Goal: Communication & Community: Answer question/provide support

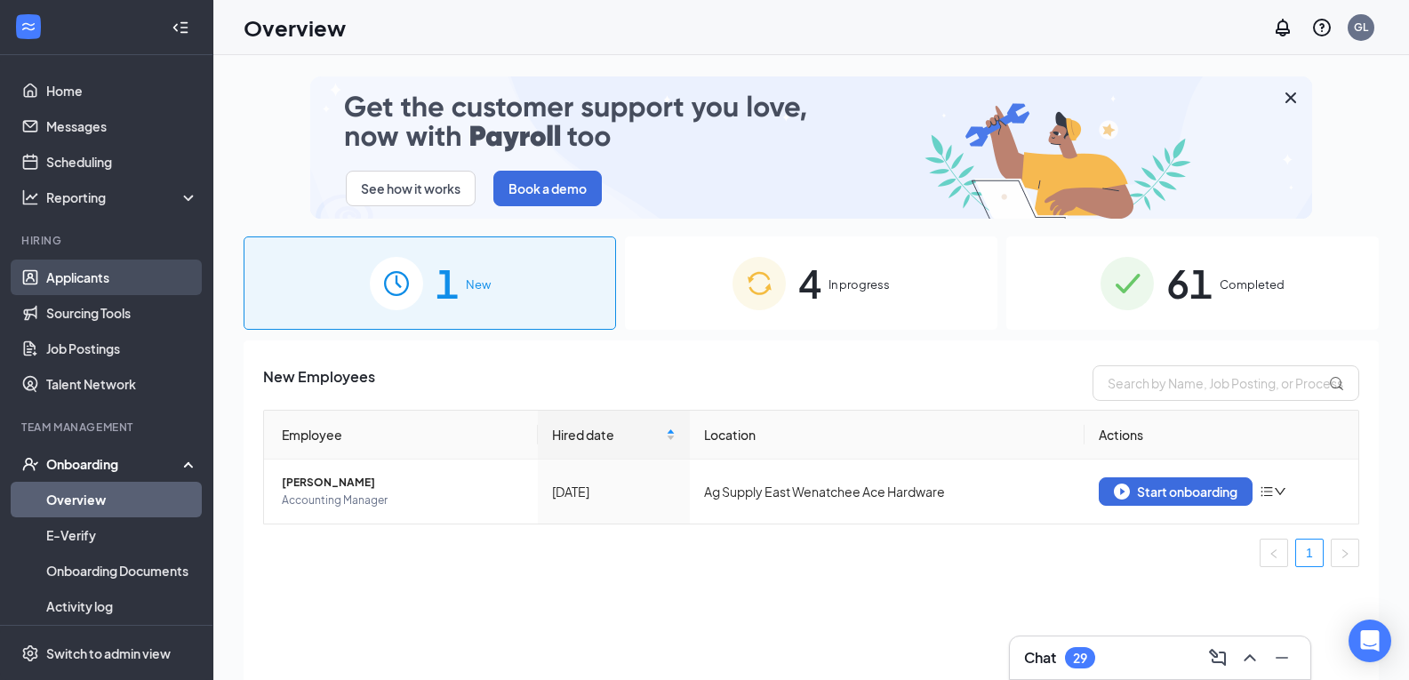
click at [75, 280] on link "Applicants" at bounding box center [122, 278] width 152 height 36
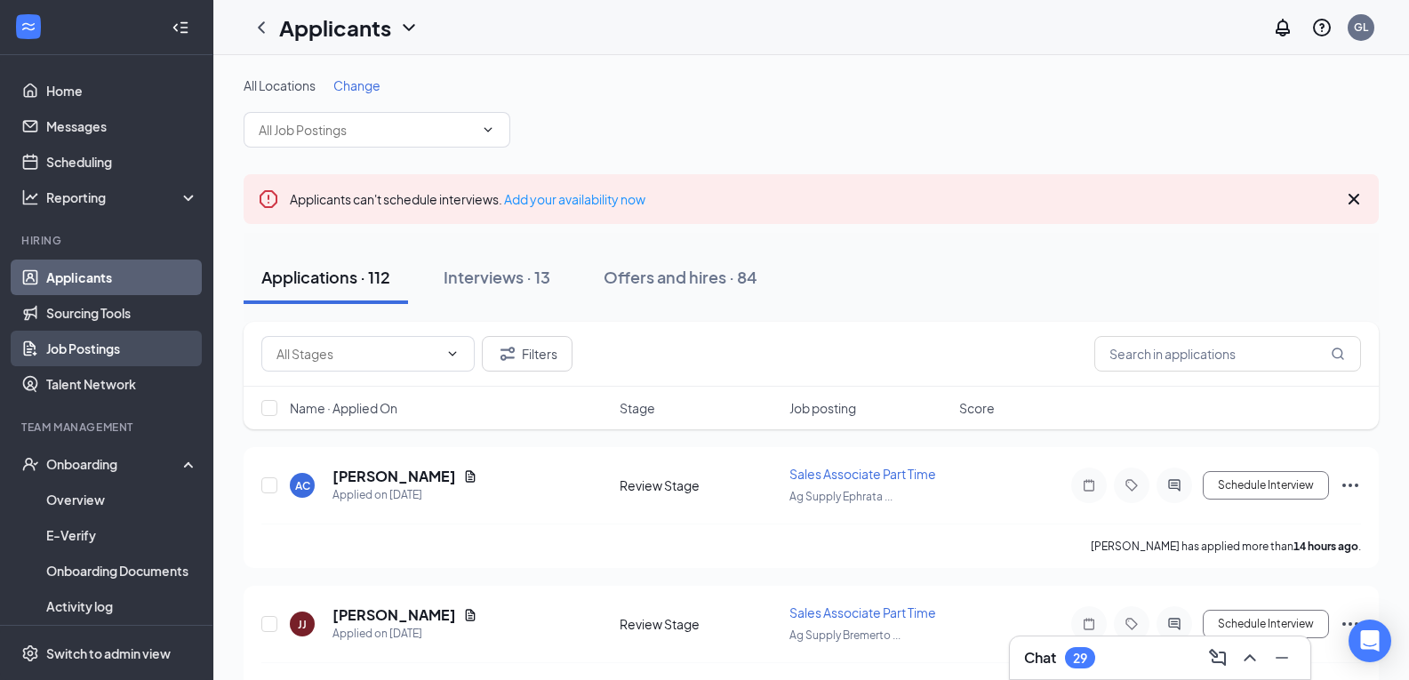
click at [84, 351] on link "Job Postings" at bounding box center [122, 349] width 152 height 36
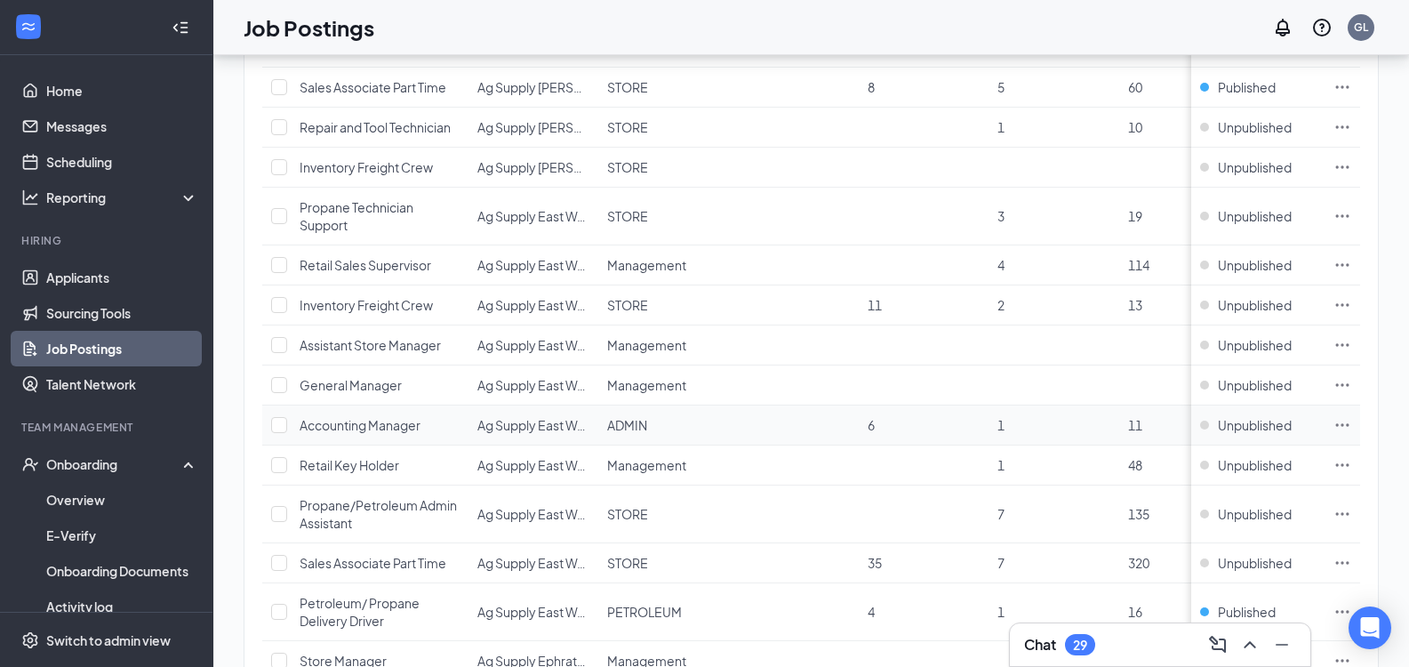
scroll to position [1156, 0]
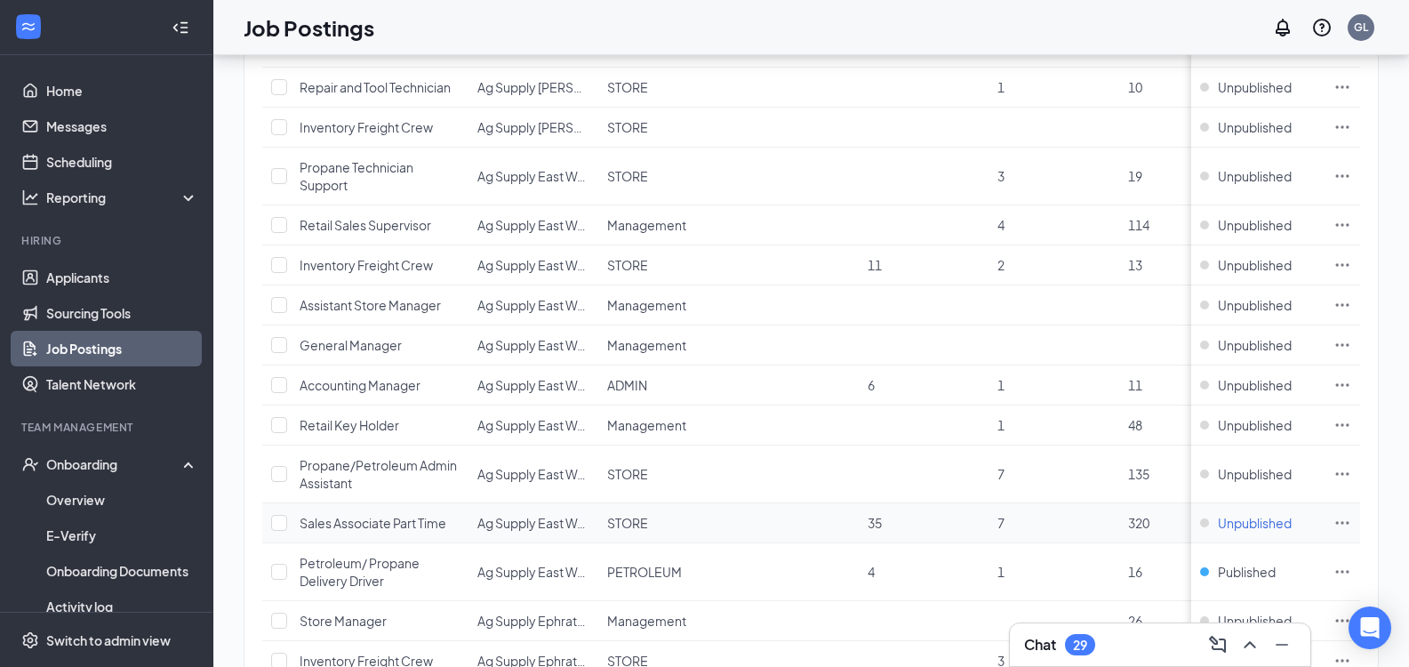
click at [1252, 524] on span "Unpublished" at bounding box center [1255, 523] width 74 height 18
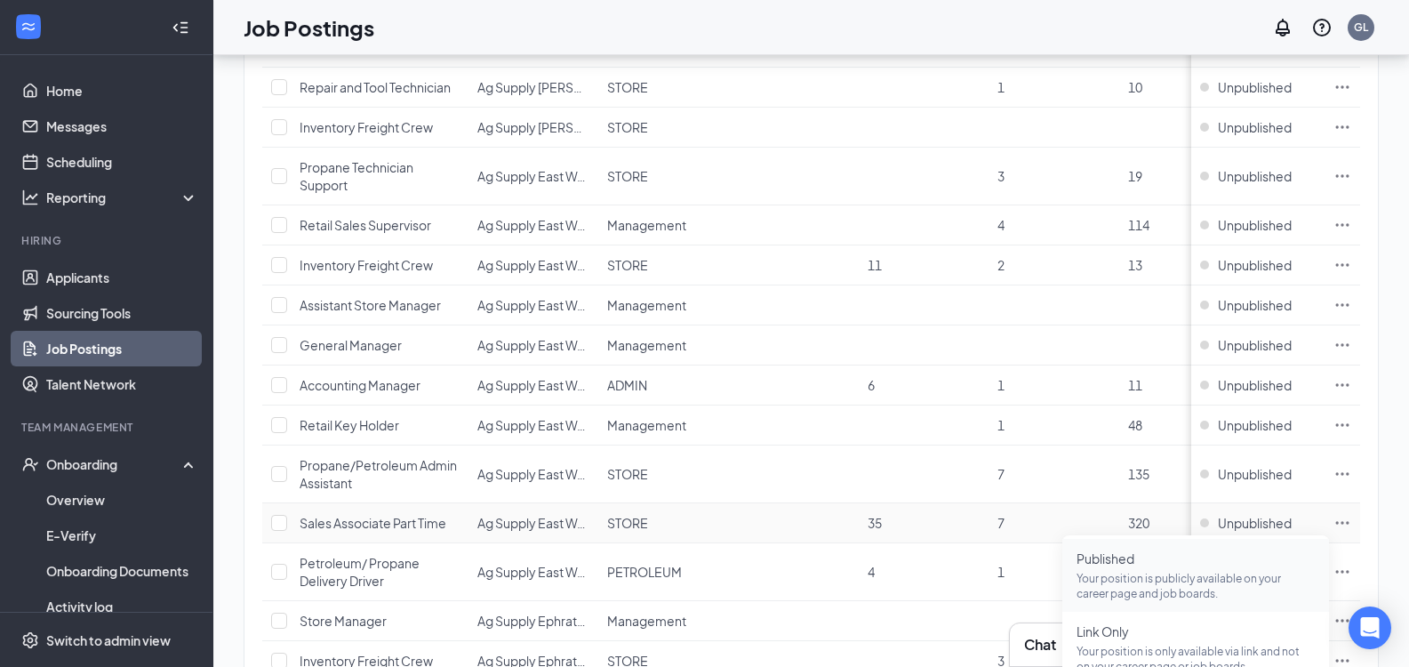
click at [1122, 581] on p "Your position is publicly available on your career page and job boards." at bounding box center [1195, 586] width 238 height 30
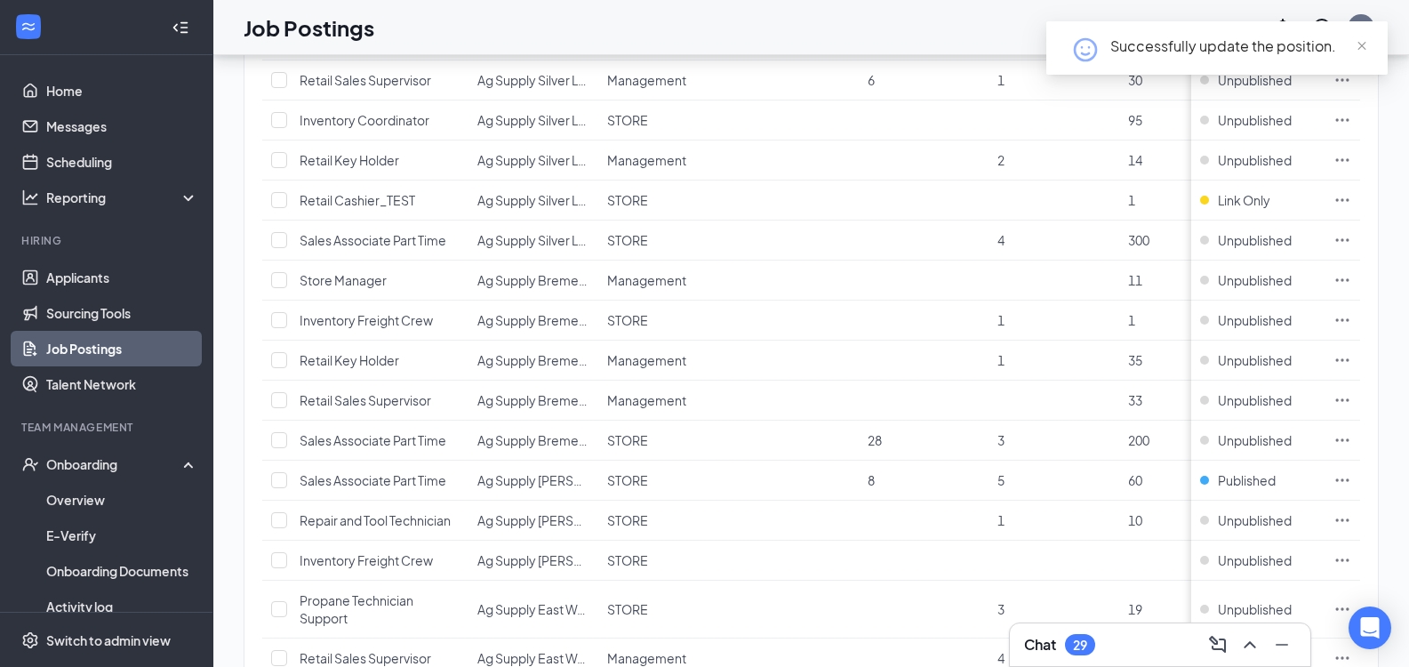
scroll to position [711, 0]
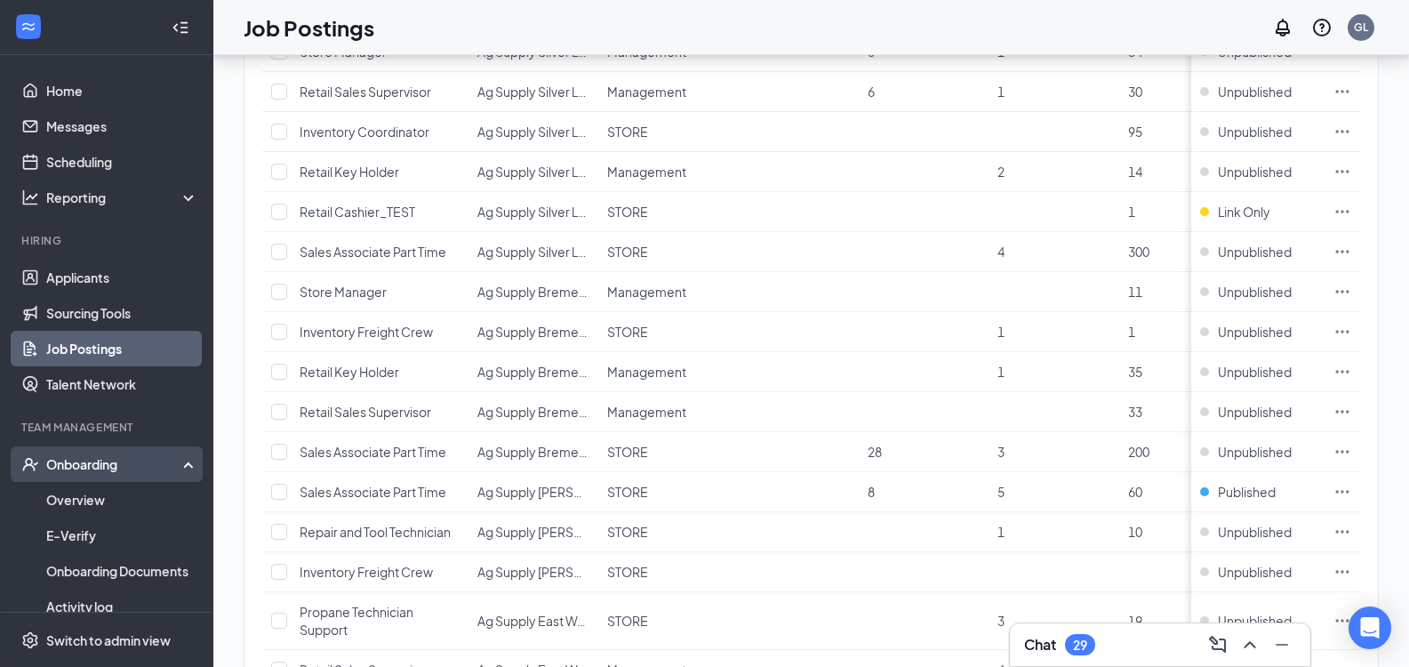
click at [87, 458] on div "Onboarding" at bounding box center [114, 464] width 137 height 18
click at [80, 465] on div "Onboarding" at bounding box center [114, 464] width 137 height 18
click at [59, 502] on link "Overview" at bounding box center [122, 500] width 152 height 36
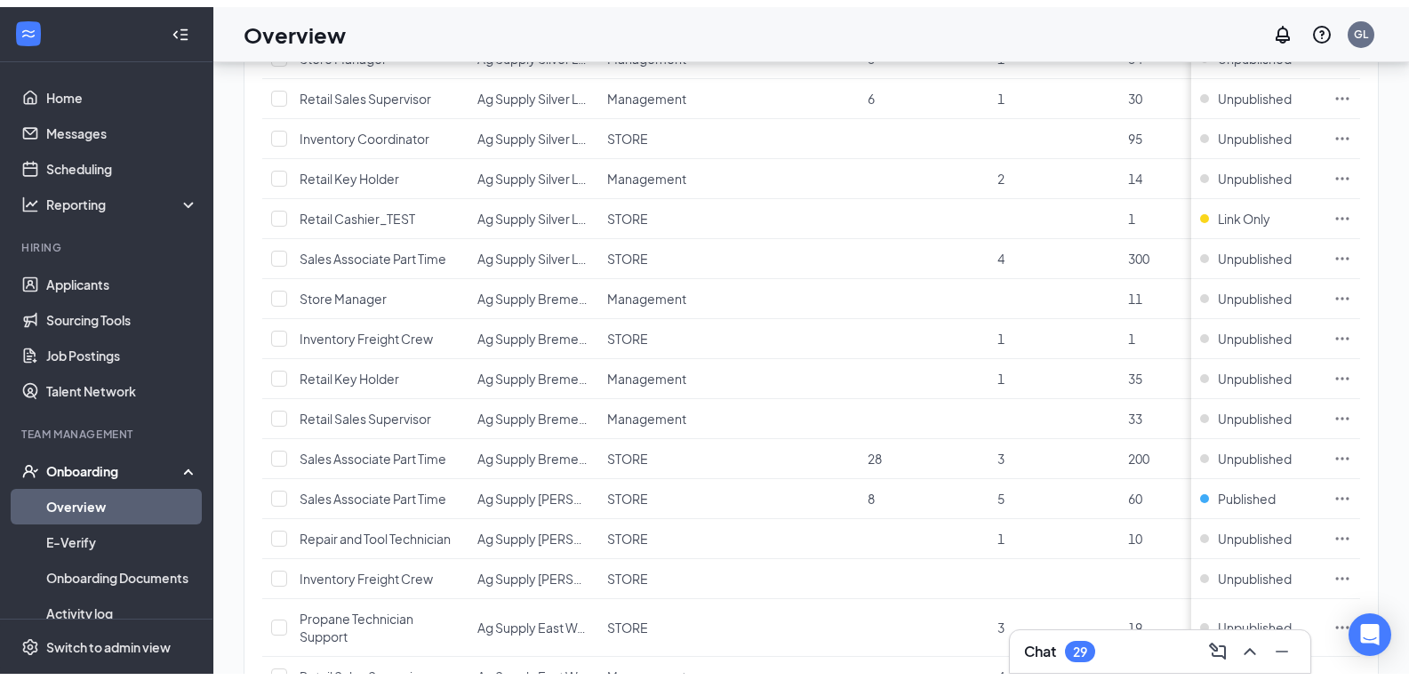
scroll to position [80, 0]
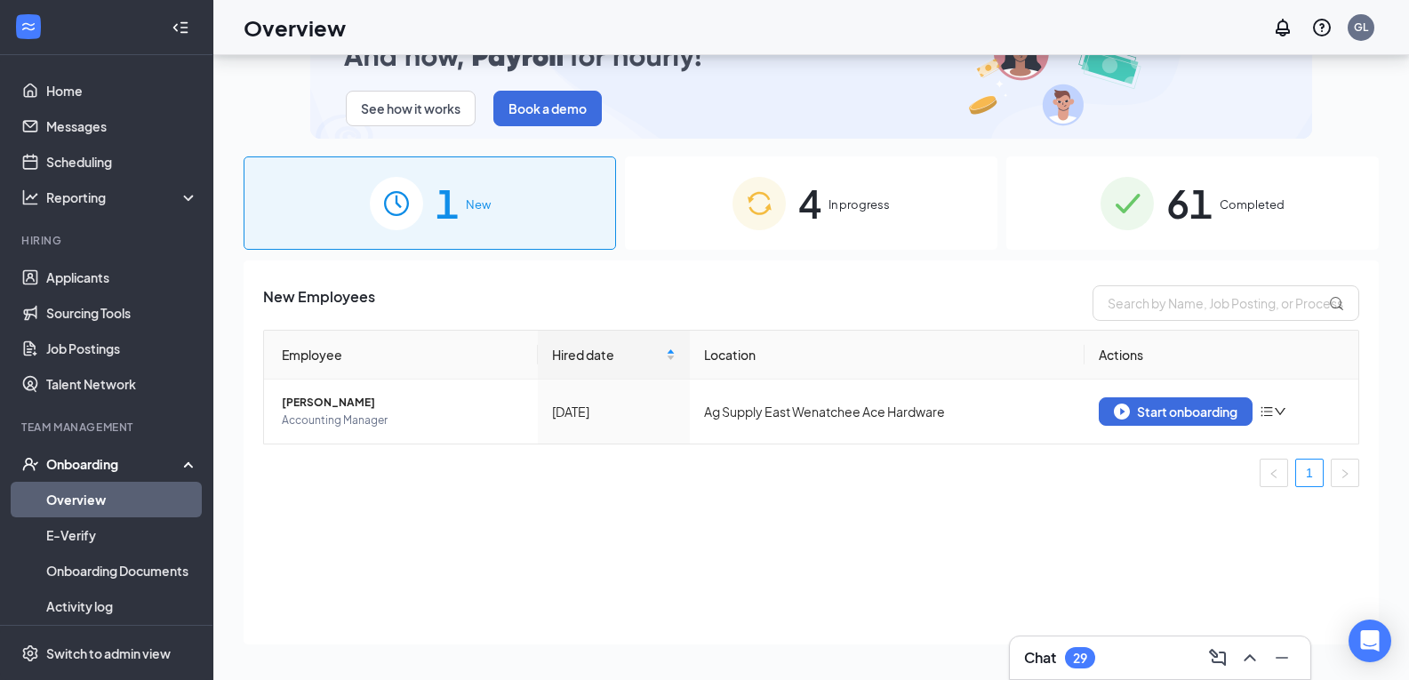
click at [860, 199] on span "In progress" at bounding box center [858, 205] width 61 height 18
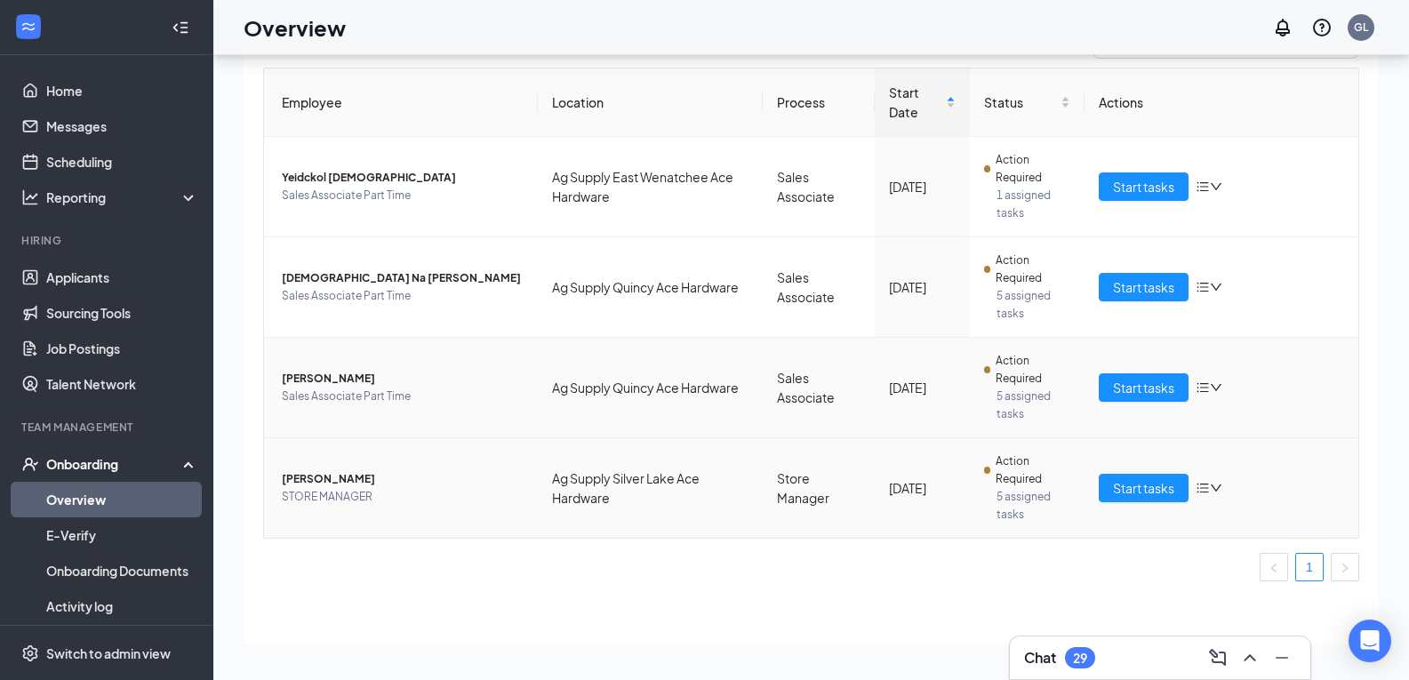
scroll to position [173, 0]
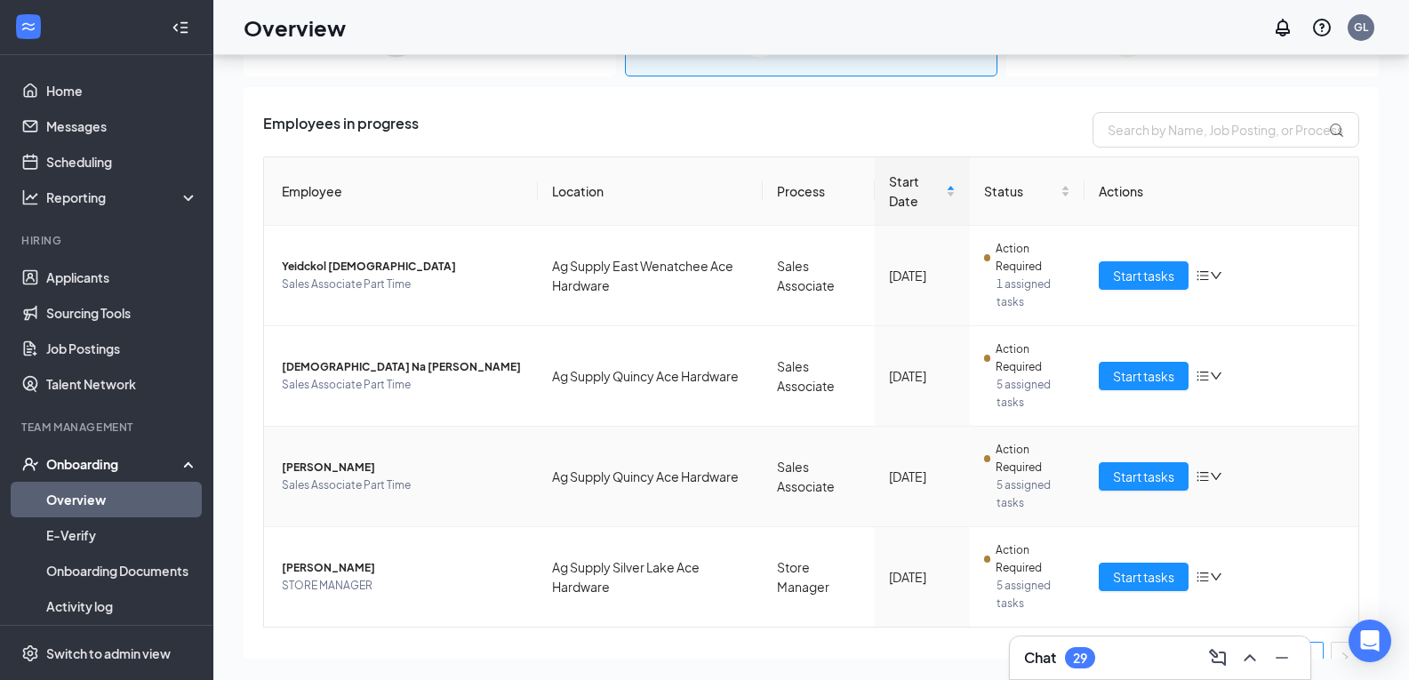
click at [1211, 474] on icon "down" at bounding box center [1216, 476] width 11 height 7
click at [1254, 588] on div "Remove from onboarding" at bounding box center [1293, 592] width 192 height 18
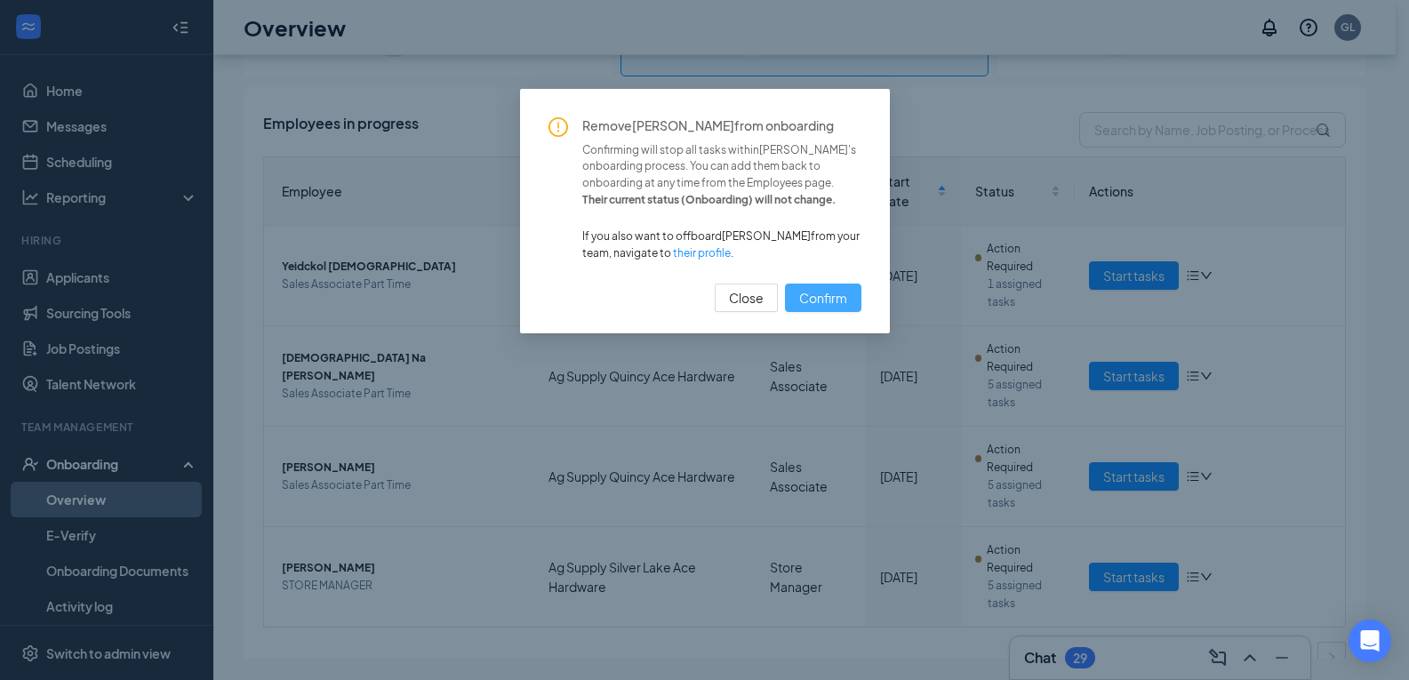
click at [831, 293] on span "Confirm" at bounding box center [823, 298] width 48 height 20
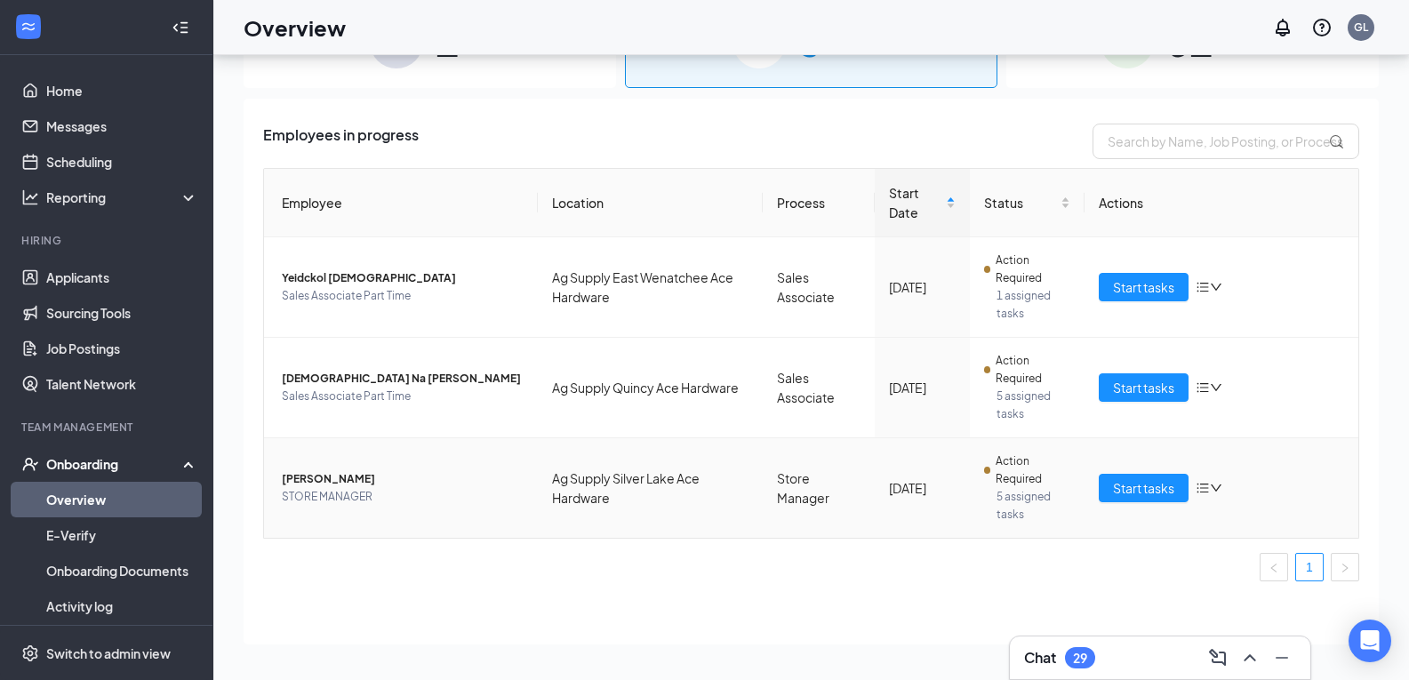
scroll to position [162, 0]
click at [95, 459] on div "Onboarding" at bounding box center [114, 464] width 137 height 18
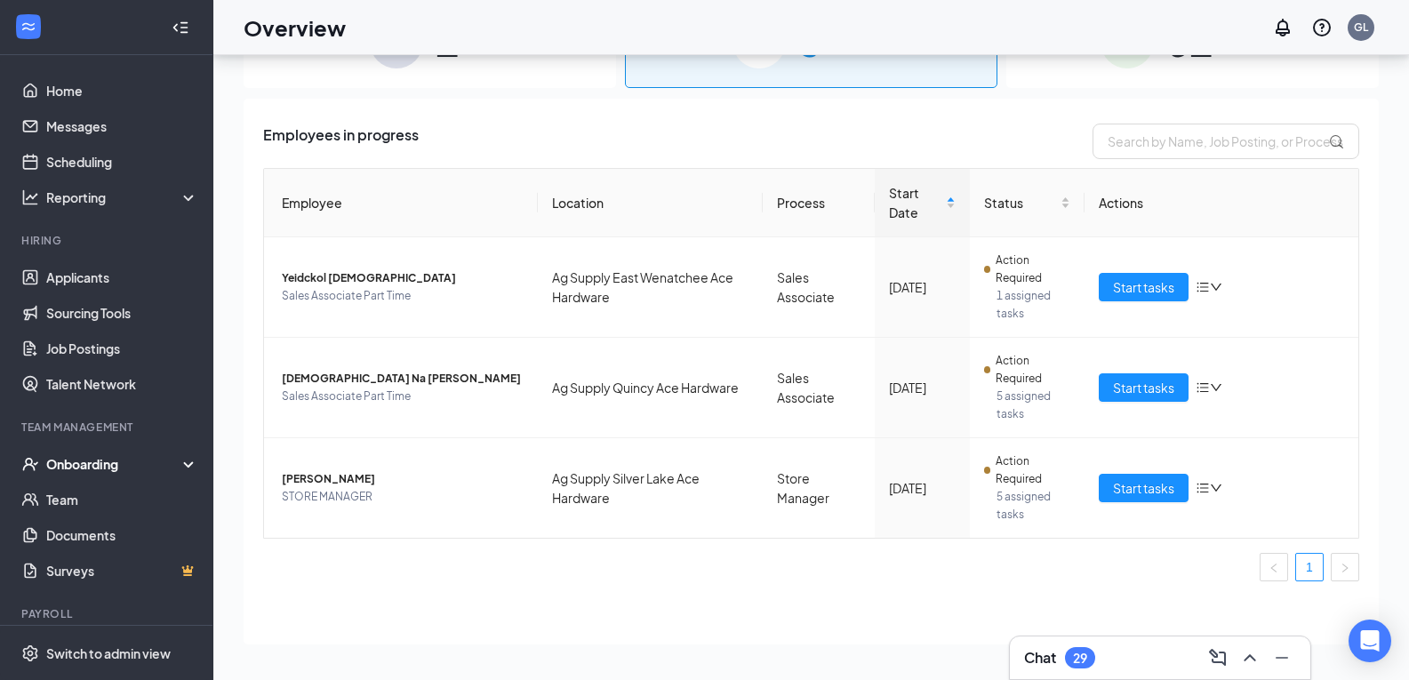
click at [82, 465] on div "Onboarding" at bounding box center [114, 464] width 137 height 18
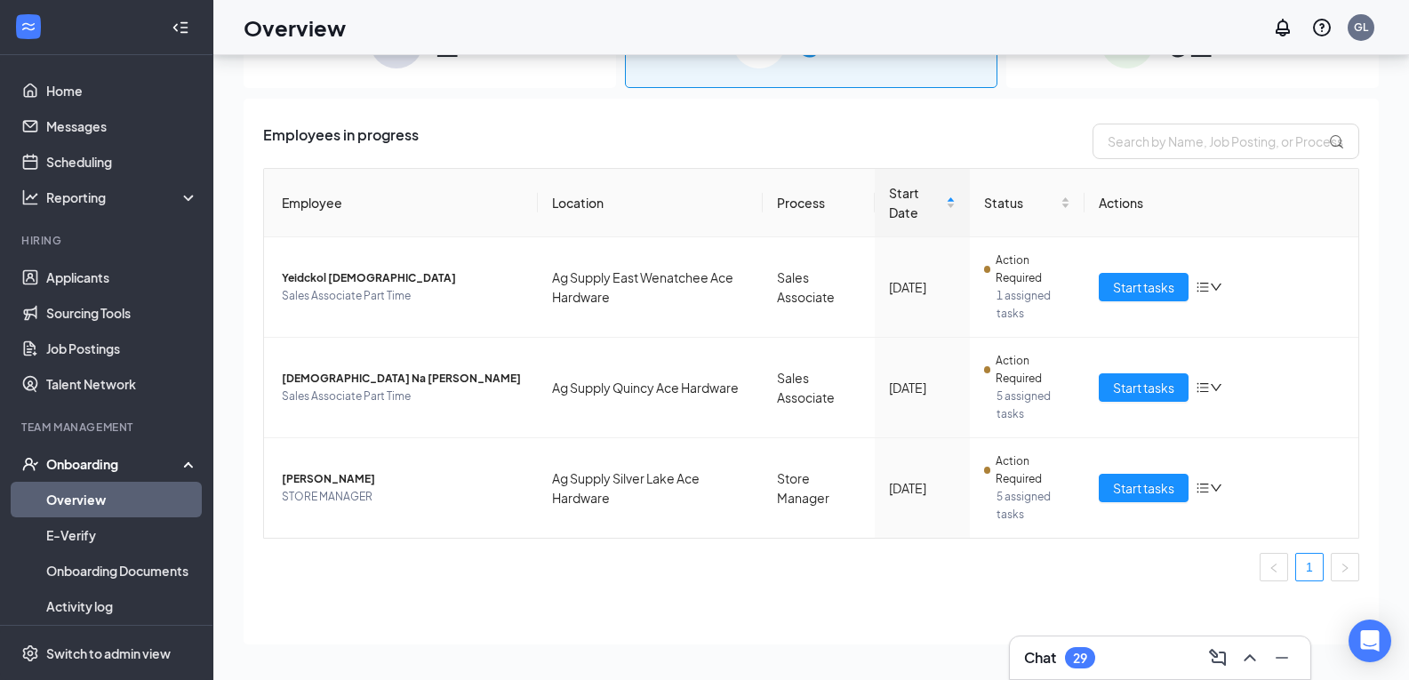
click at [75, 495] on link "Overview" at bounding box center [122, 500] width 152 height 36
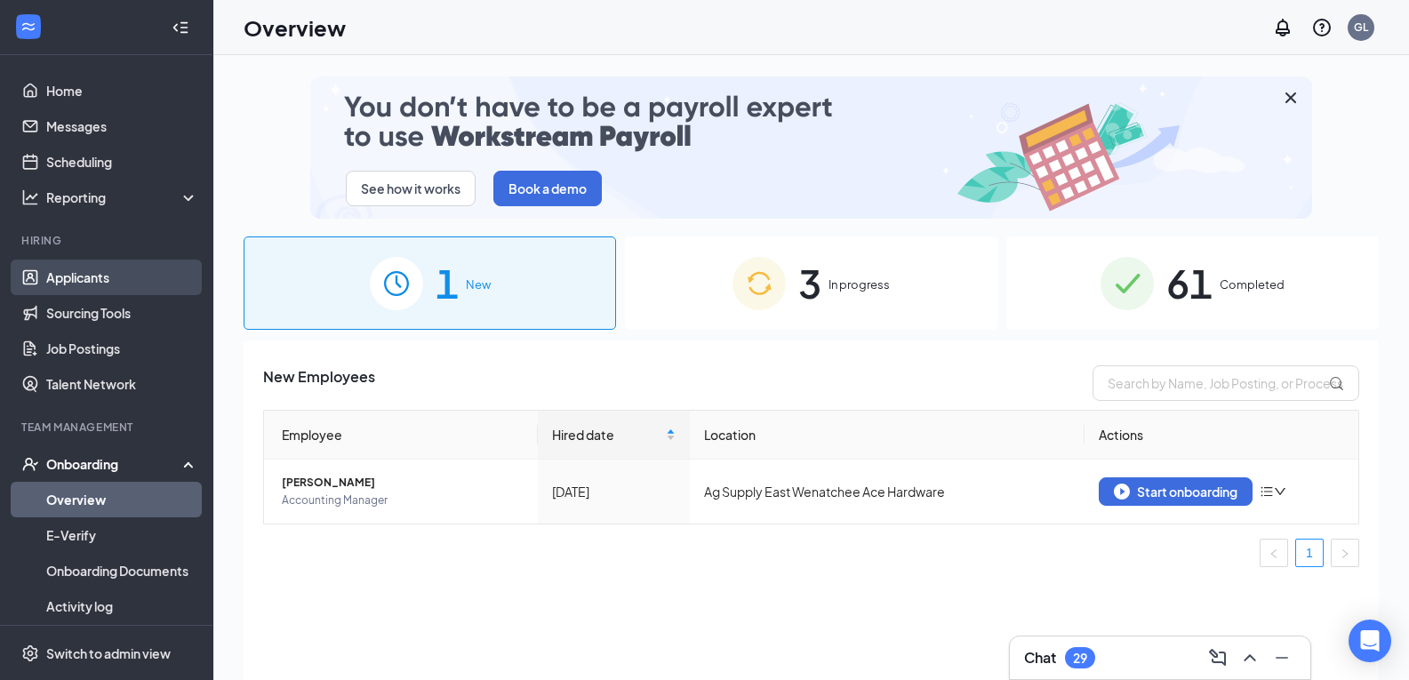
click at [80, 268] on link "Applicants" at bounding box center [122, 278] width 152 height 36
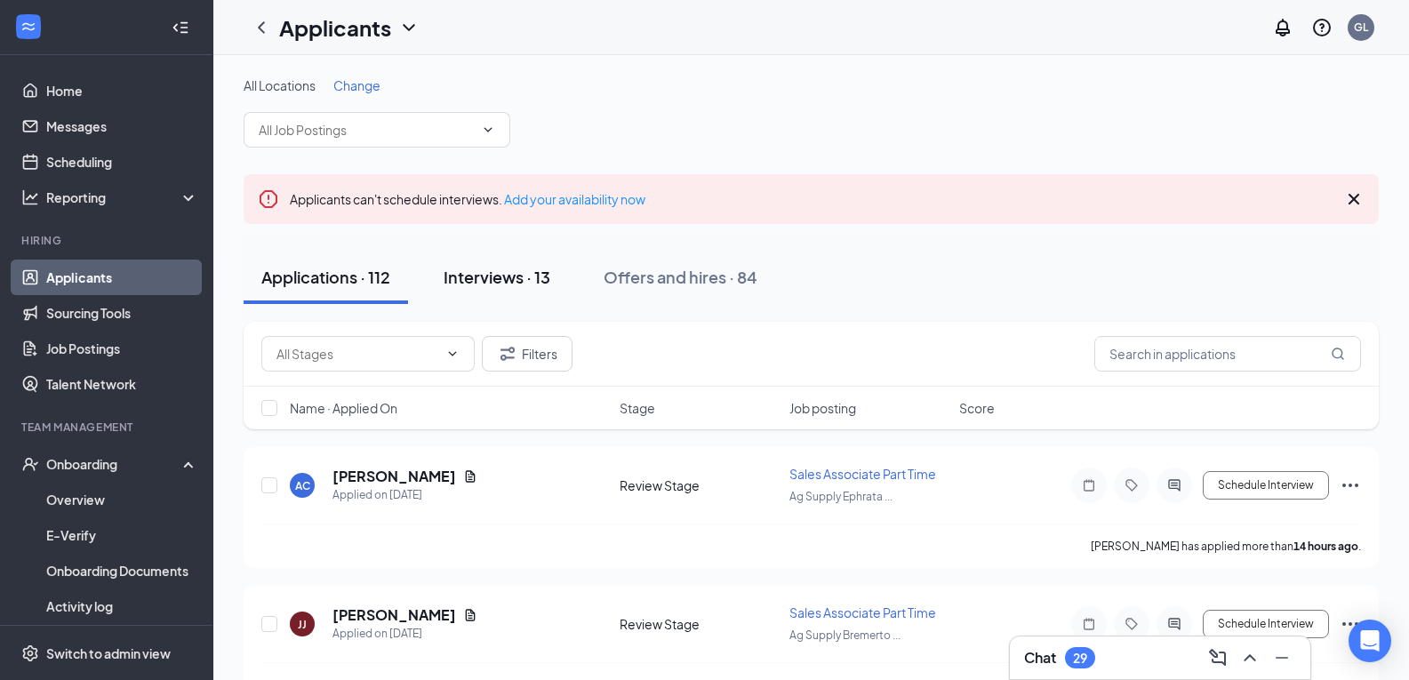
click at [498, 276] on div "Interviews · 13" at bounding box center [497, 277] width 107 height 22
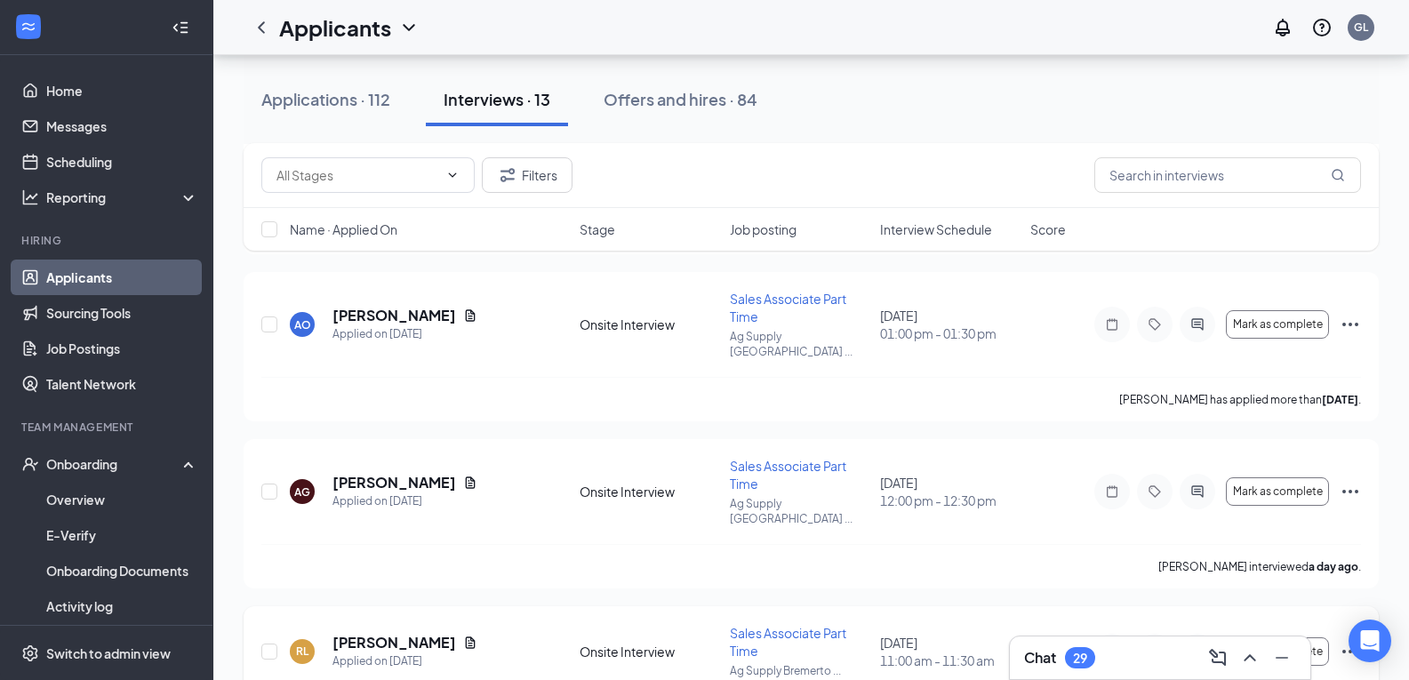
scroll to position [1124, 0]
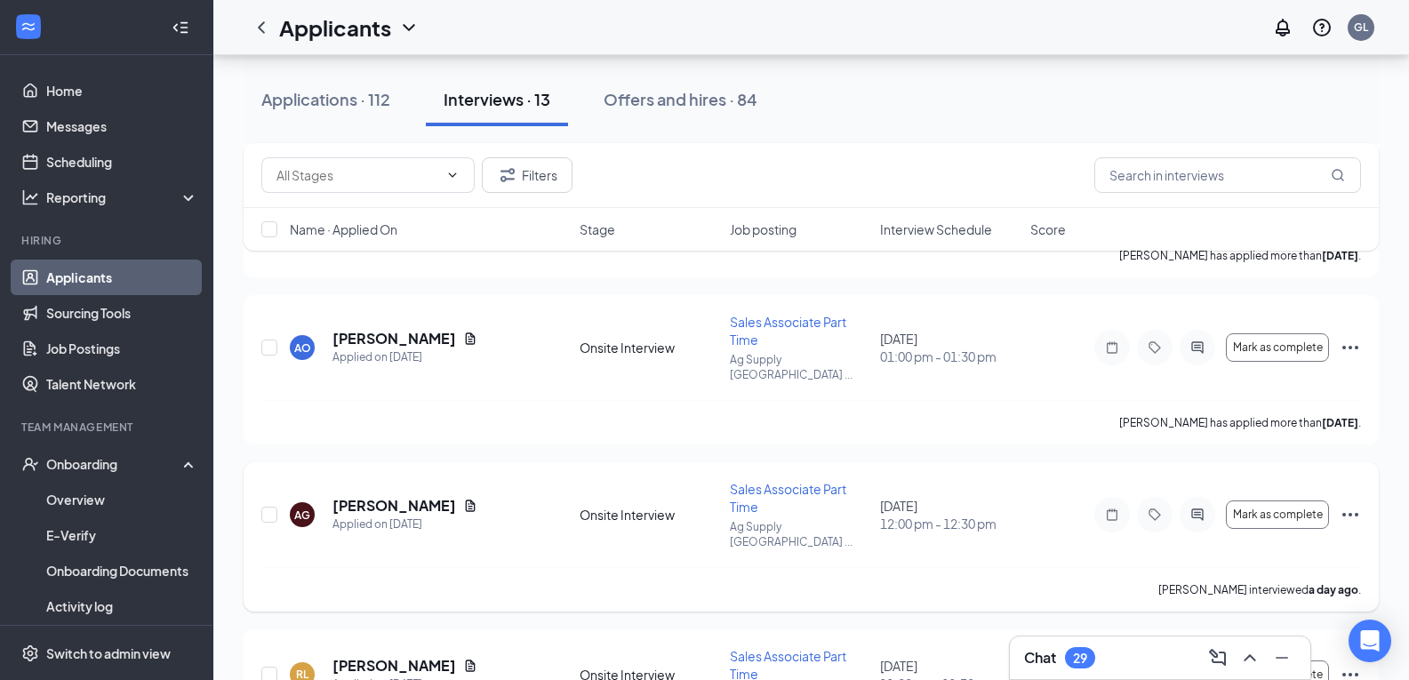
click at [1349, 504] on icon "Ellipses" at bounding box center [1350, 514] width 21 height 21
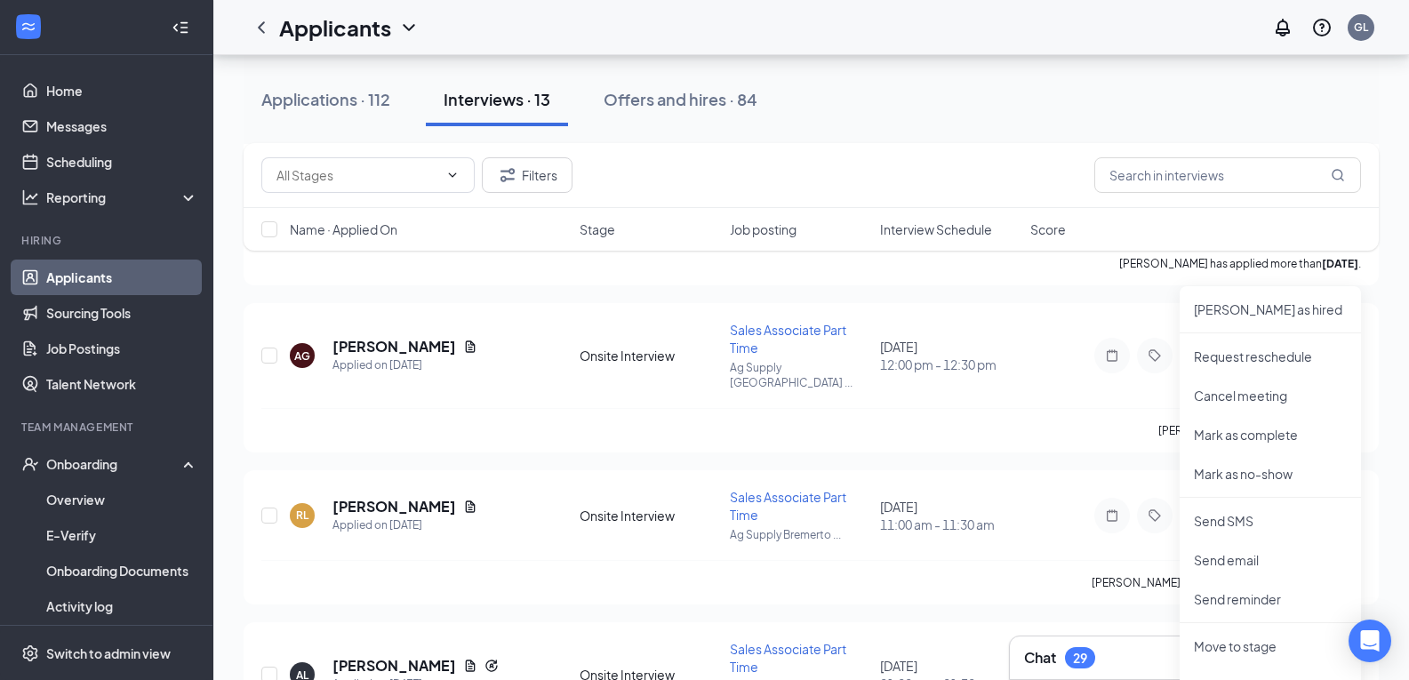
scroll to position [1213, 0]
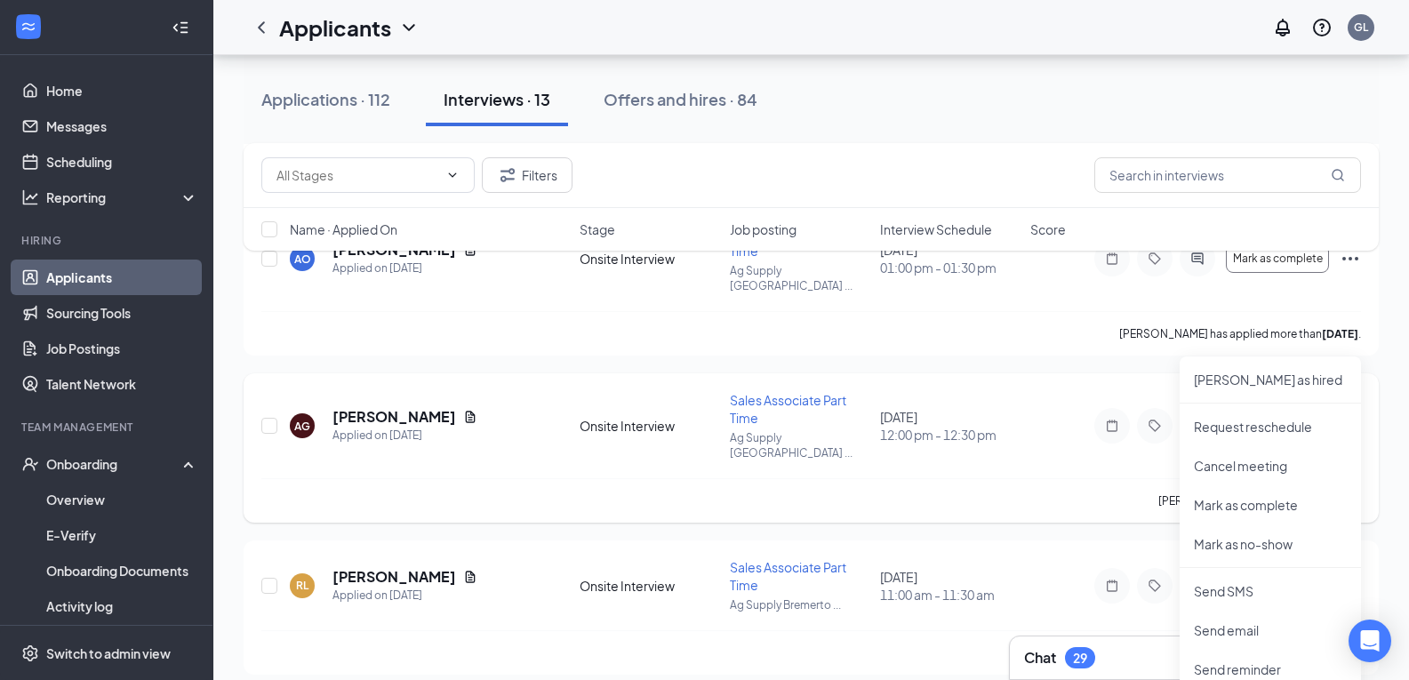
click at [487, 391] on div "AG [PERSON_NAME] Applied on [DATE] Onsite Interview Sales Associate Part Time A…" at bounding box center [811, 434] width 1100 height 87
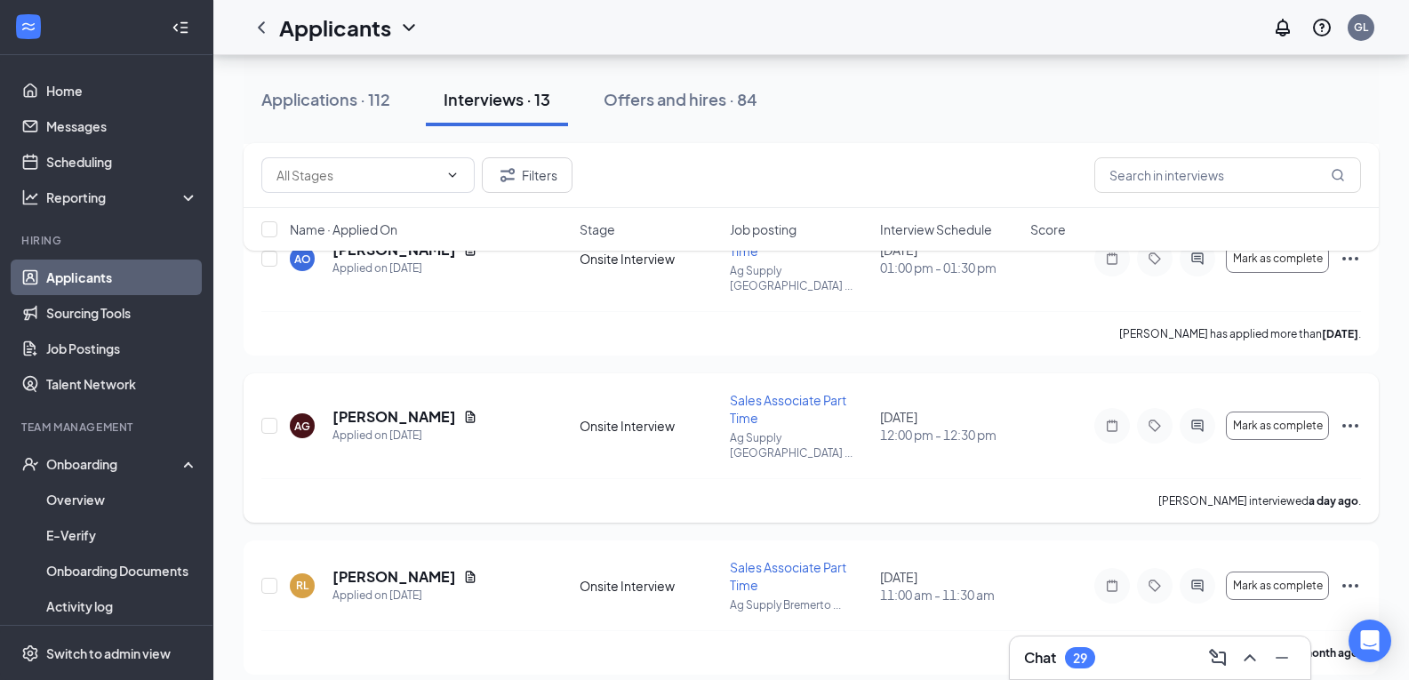
click at [1350, 415] on icon "Ellipses" at bounding box center [1350, 425] width 21 height 21
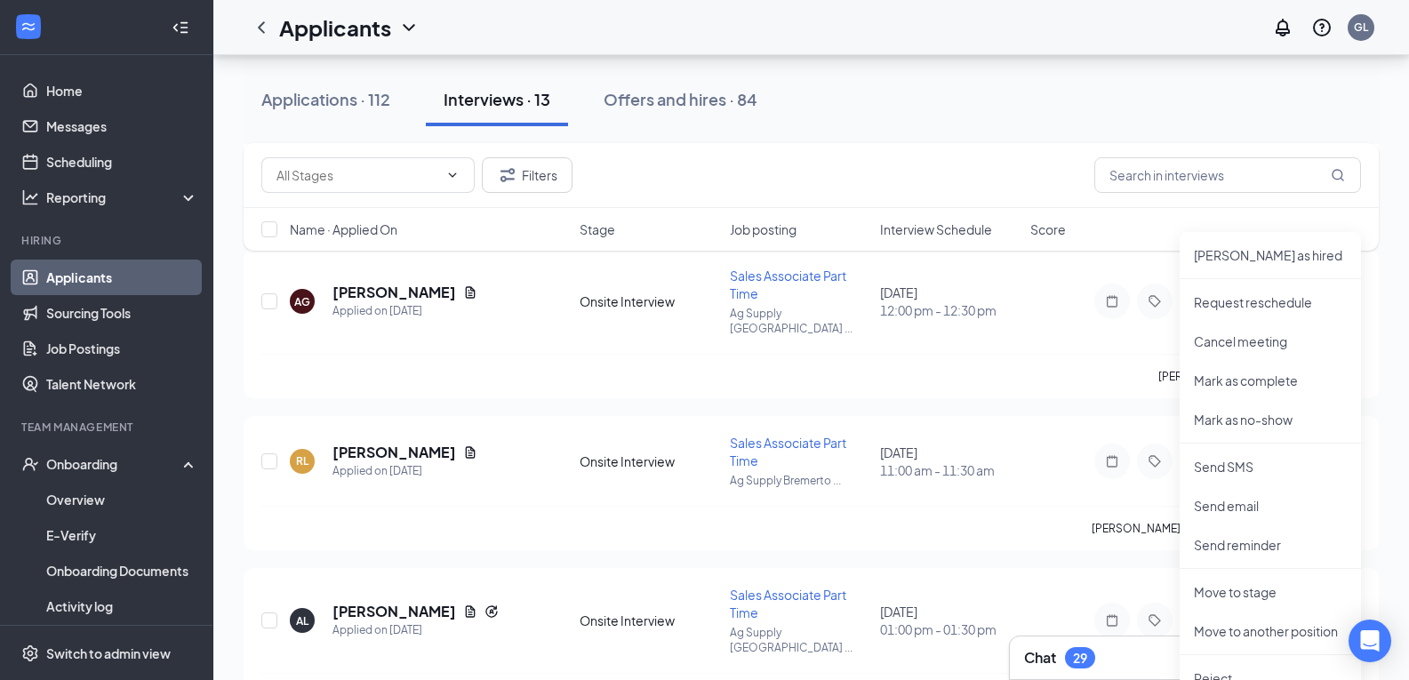
scroll to position [1658, 0]
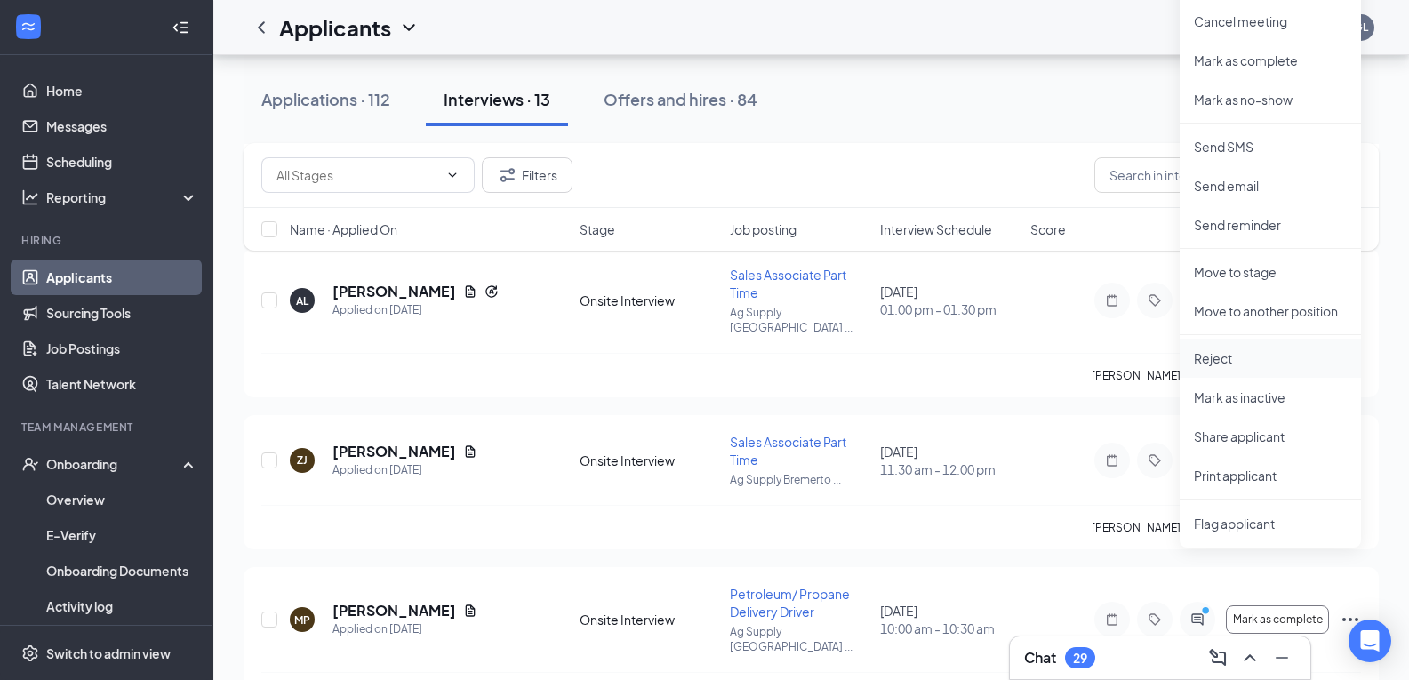
click at [1211, 360] on p "Reject" at bounding box center [1270, 358] width 153 height 18
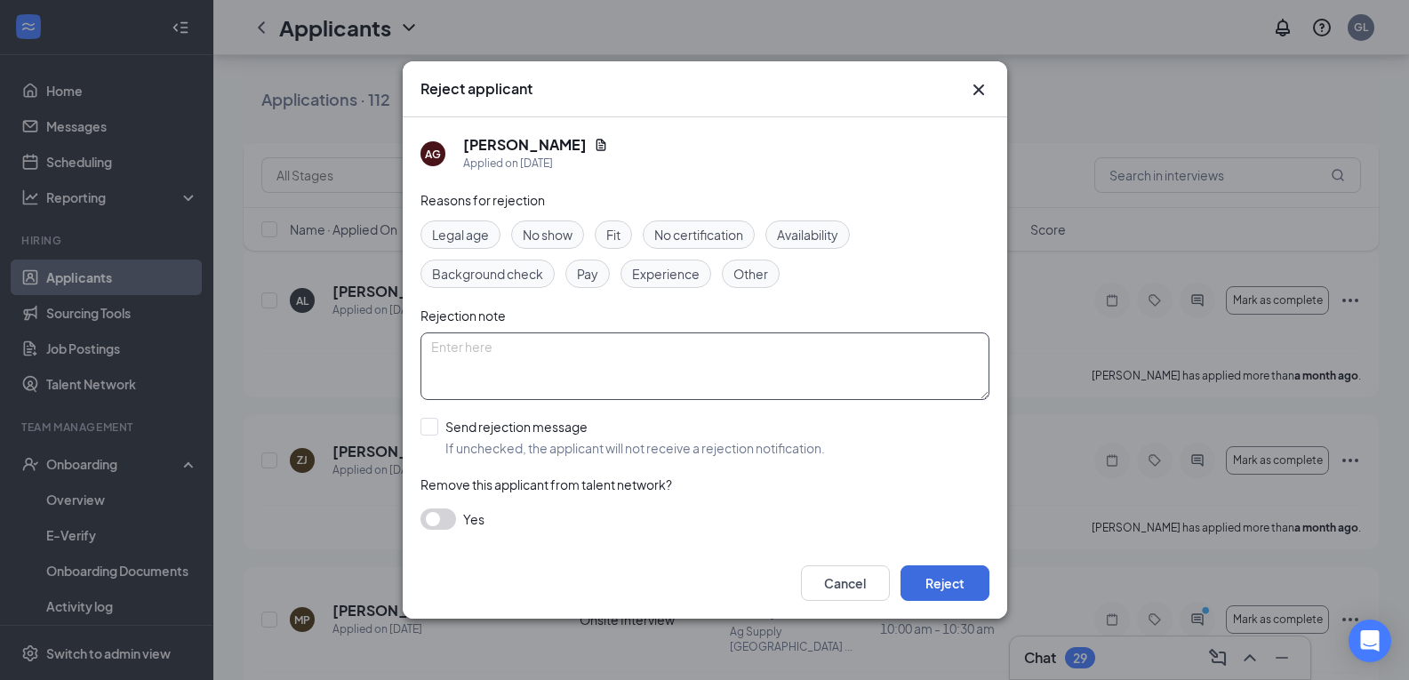
drag, startPoint x: 470, startPoint y: 355, endPoint x: 473, endPoint y: 334, distance: 20.6
click at [473, 334] on textarea at bounding box center [704, 366] width 569 height 68
type textarea "No show"
click at [551, 229] on span "No show" at bounding box center [548, 235] width 50 height 20
click at [429, 425] on input "Send rejection message If unchecked, the applicant will not receive a rejection…" at bounding box center [622, 437] width 404 height 39
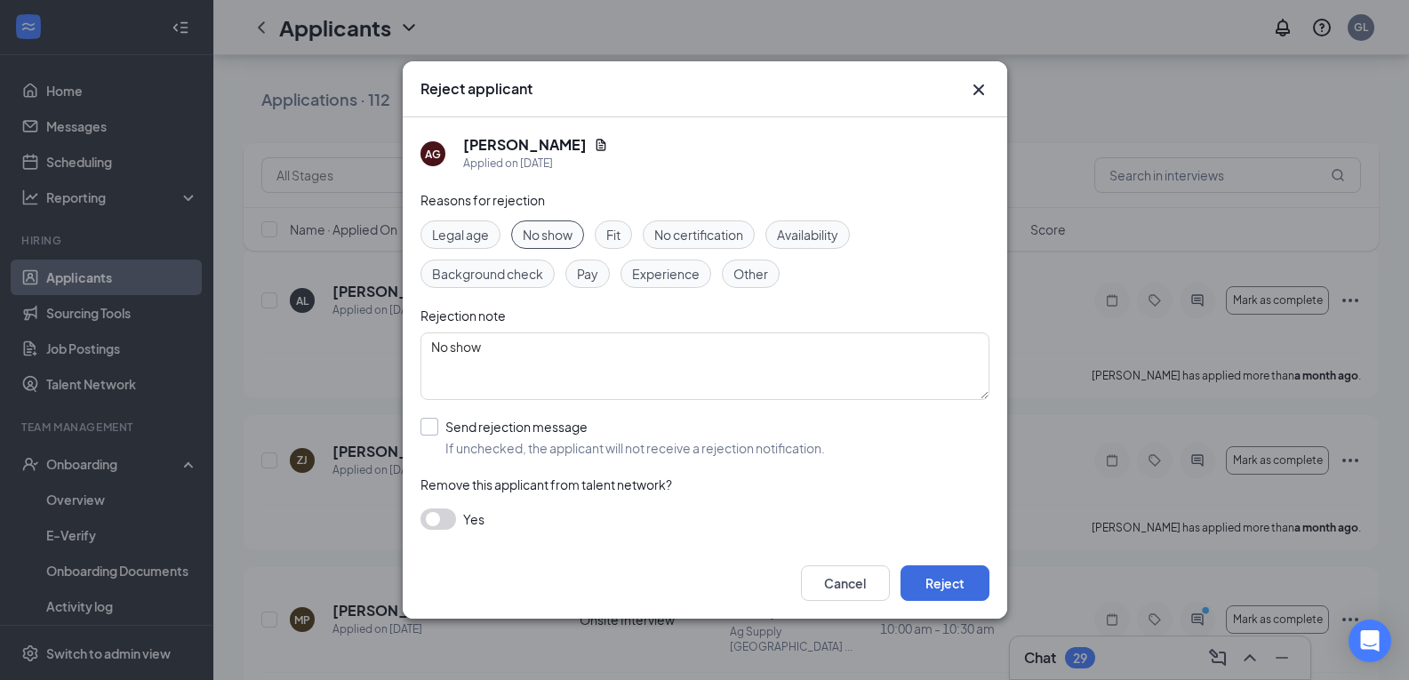
checkbox input "true"
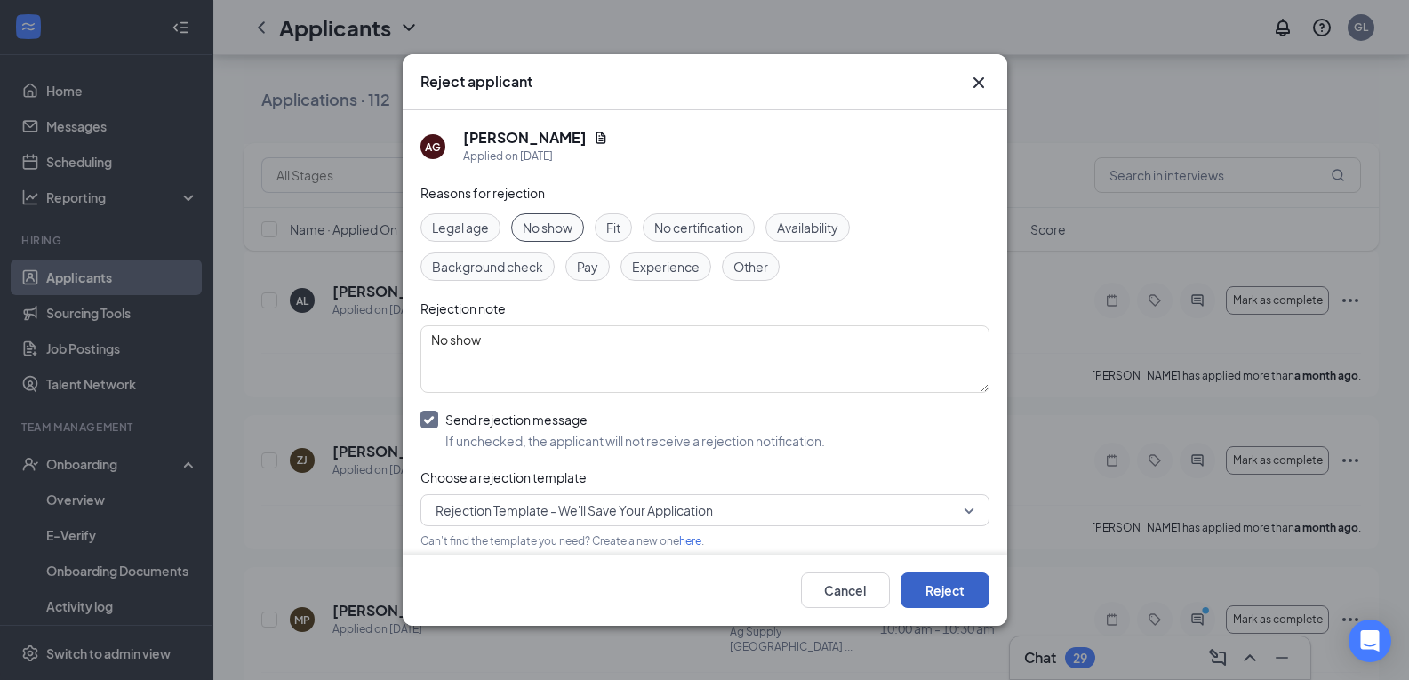
click at [946, 601] on button "Reject" at bounding box center [944, 590] width 89 height 36
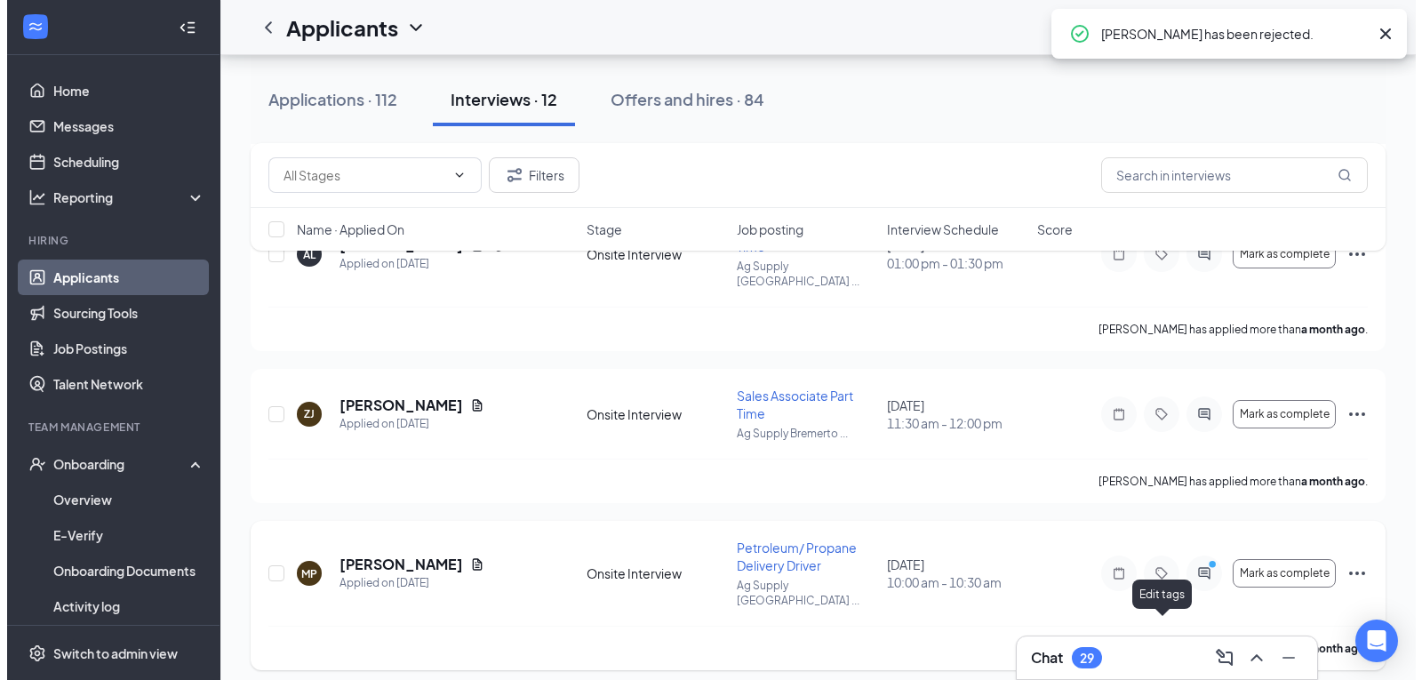
scroll to position [1506, 0]
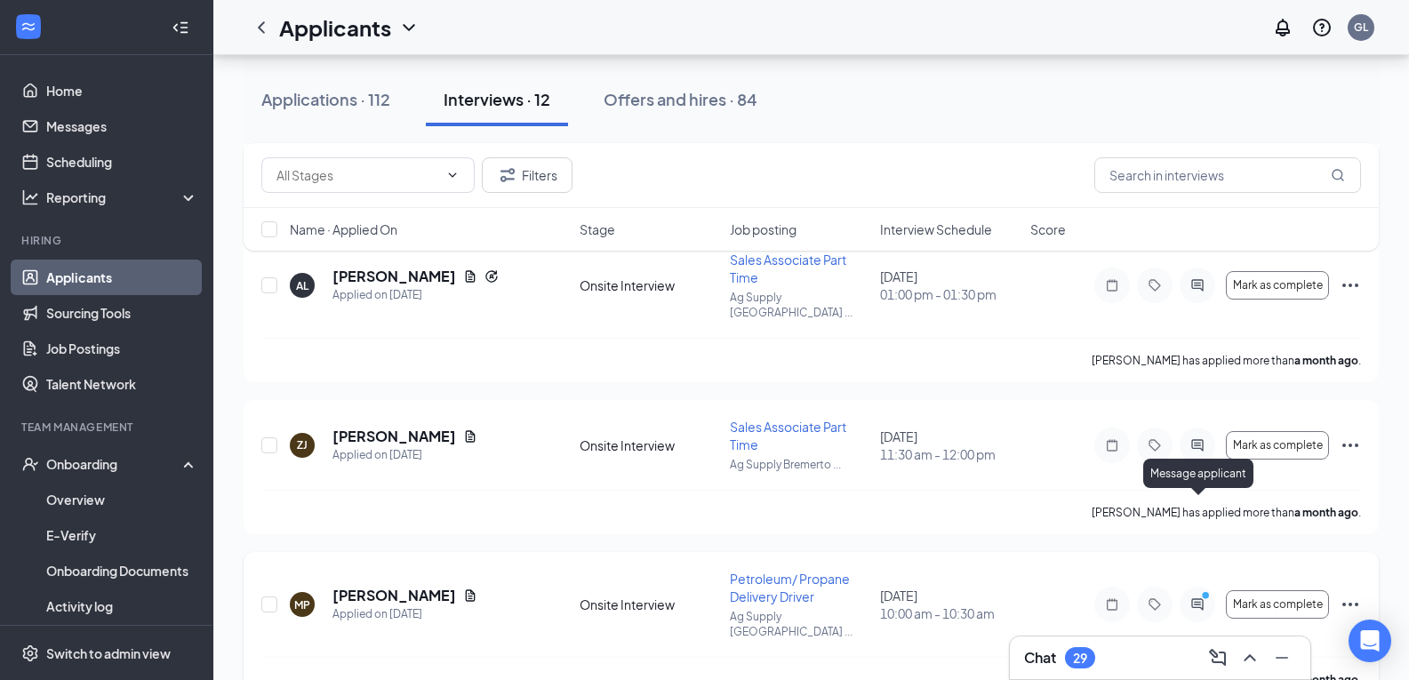
click at [1204, 590] on icon "PrimaryDot" at bounding box center [1207, 597] width 21 height 14
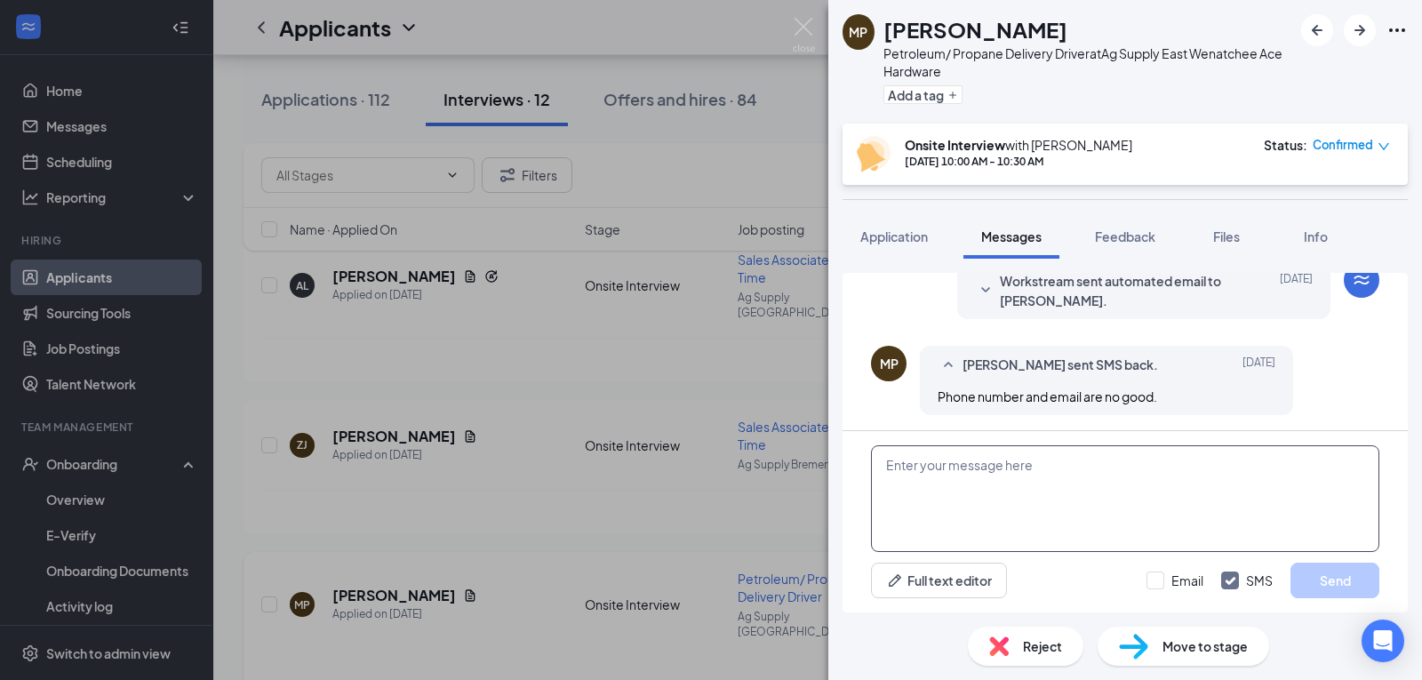
scroll to position [600, 0]
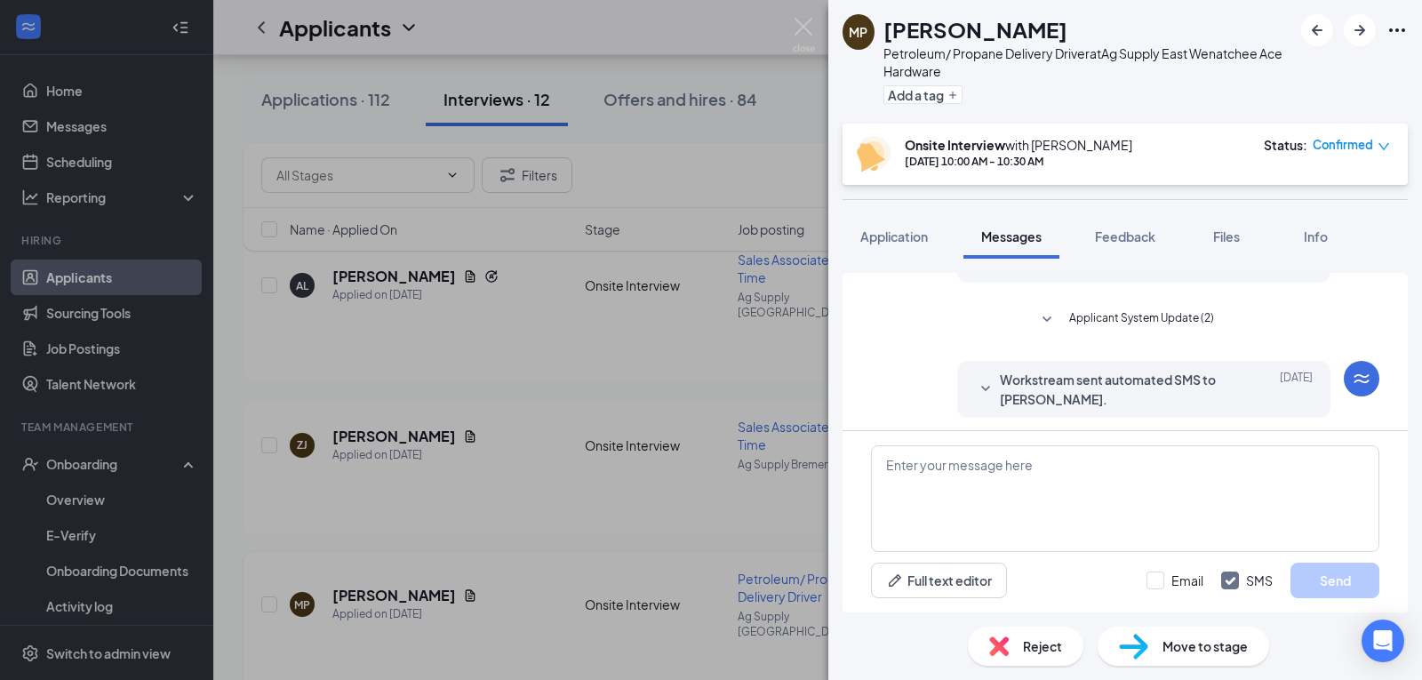
scroll to position [600, 0]
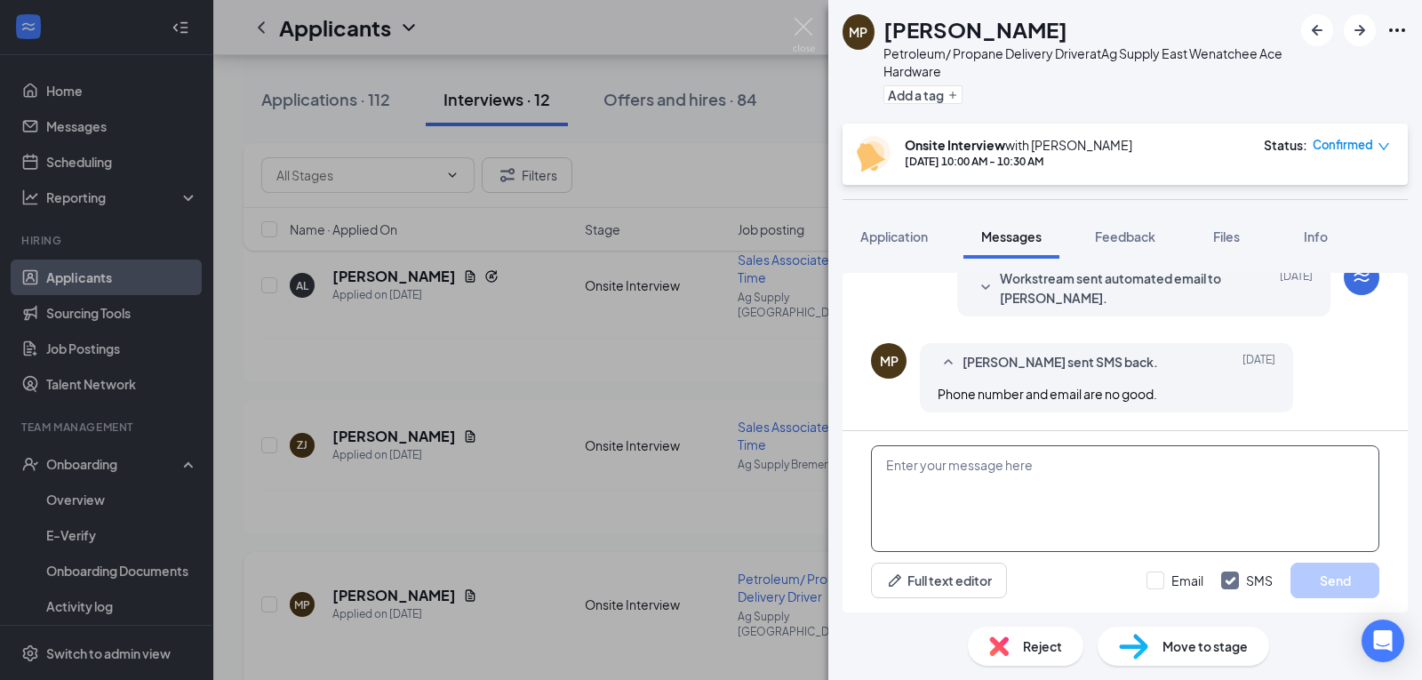
click at [912, 467] on textarea at bounding box center [1125, 498] width 508 height 107
type textarea "What phone #?"
click at [1332, 579] on button "Send" at bounding box center [1335, 581] width 89 height 36
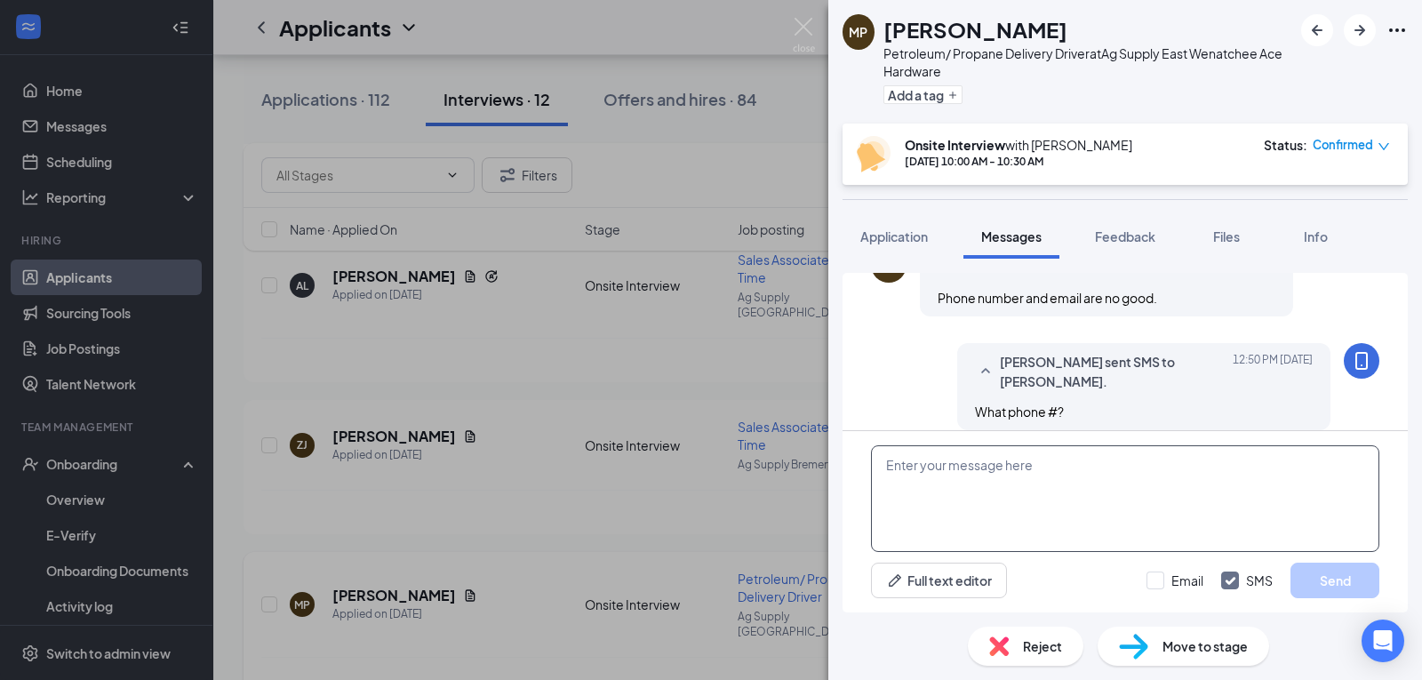
click at [886, 490] on textarea at bounding box center [1125, 498] width 508 height 107
type textarea "y"
type textarea "You can reach me at [PHONE_NUMBER]"
click at [1348, 571] on button "Send" at bounding box center [1335, 581] width 89 height 36
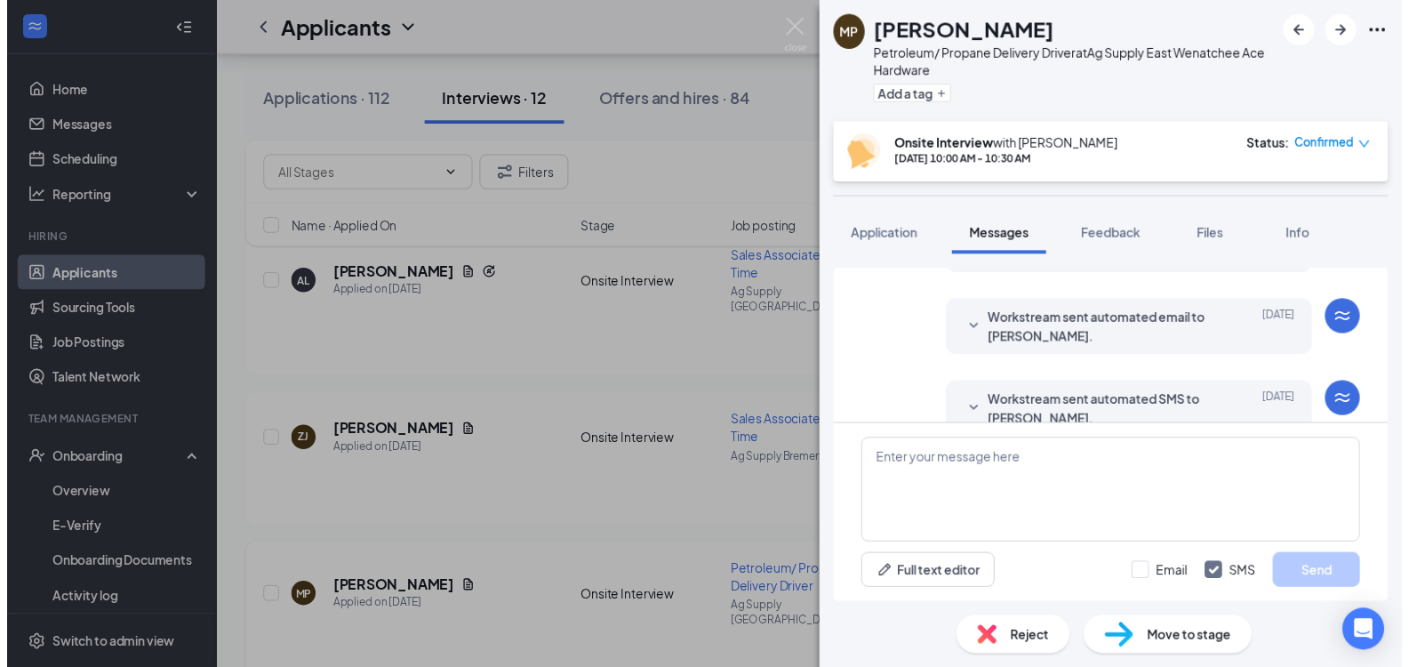
scroll to position [0, 0]
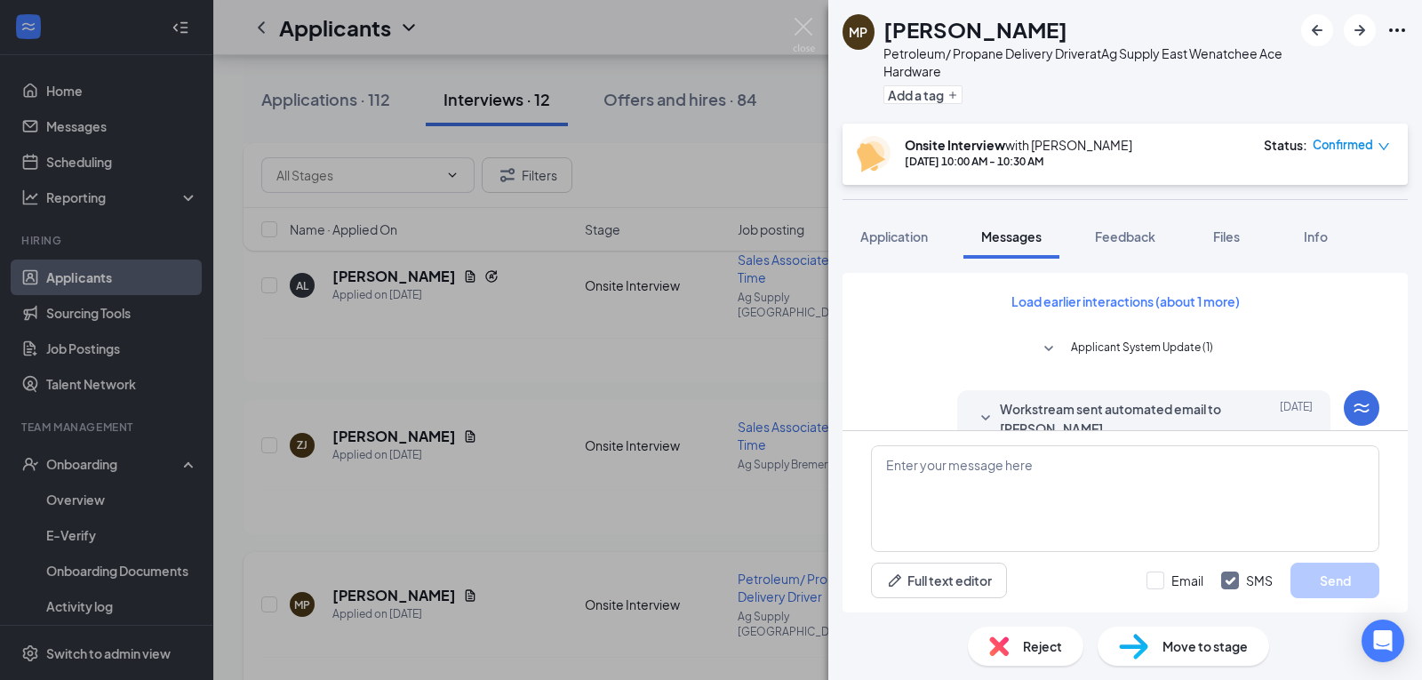
click at [564, 403] on div "MP [PERSON_NAME] Petroleum/ Propane Delivery Driver at Ag Supply East Wenatchee…" at bounding box center [711, 340] width 1422 height 680
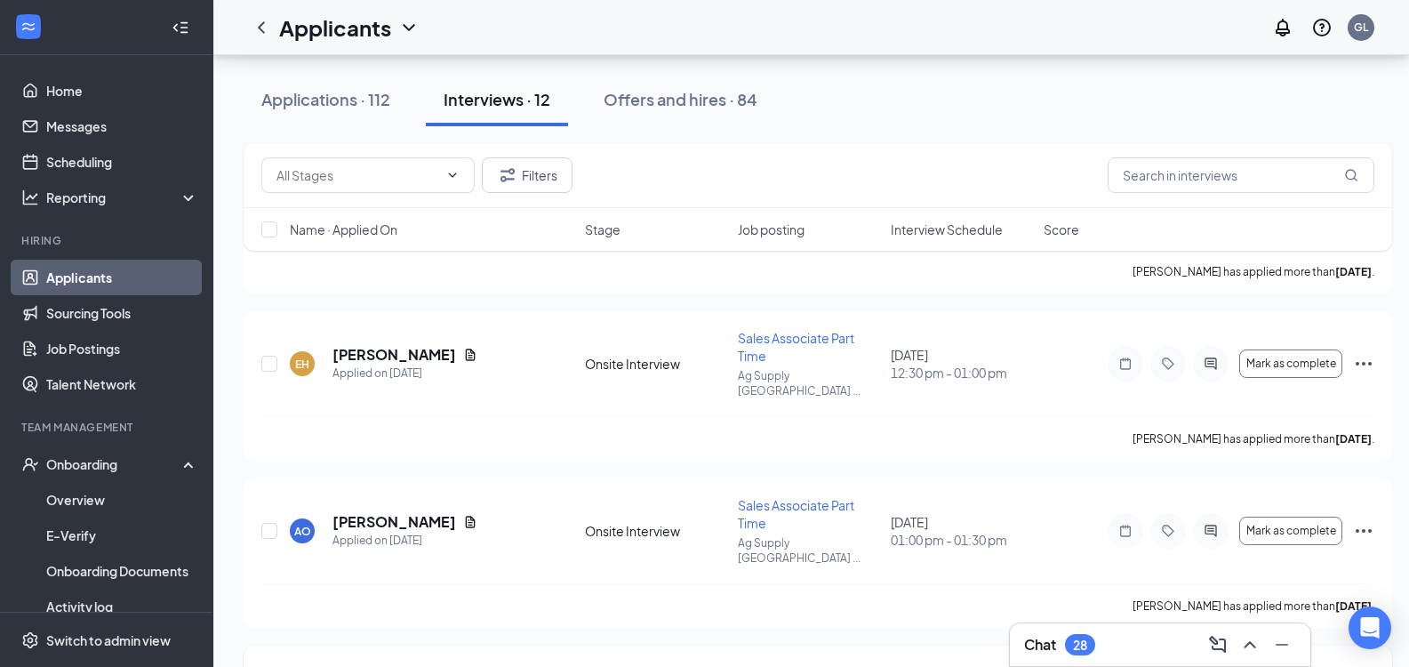
scroll to position [884, 0]
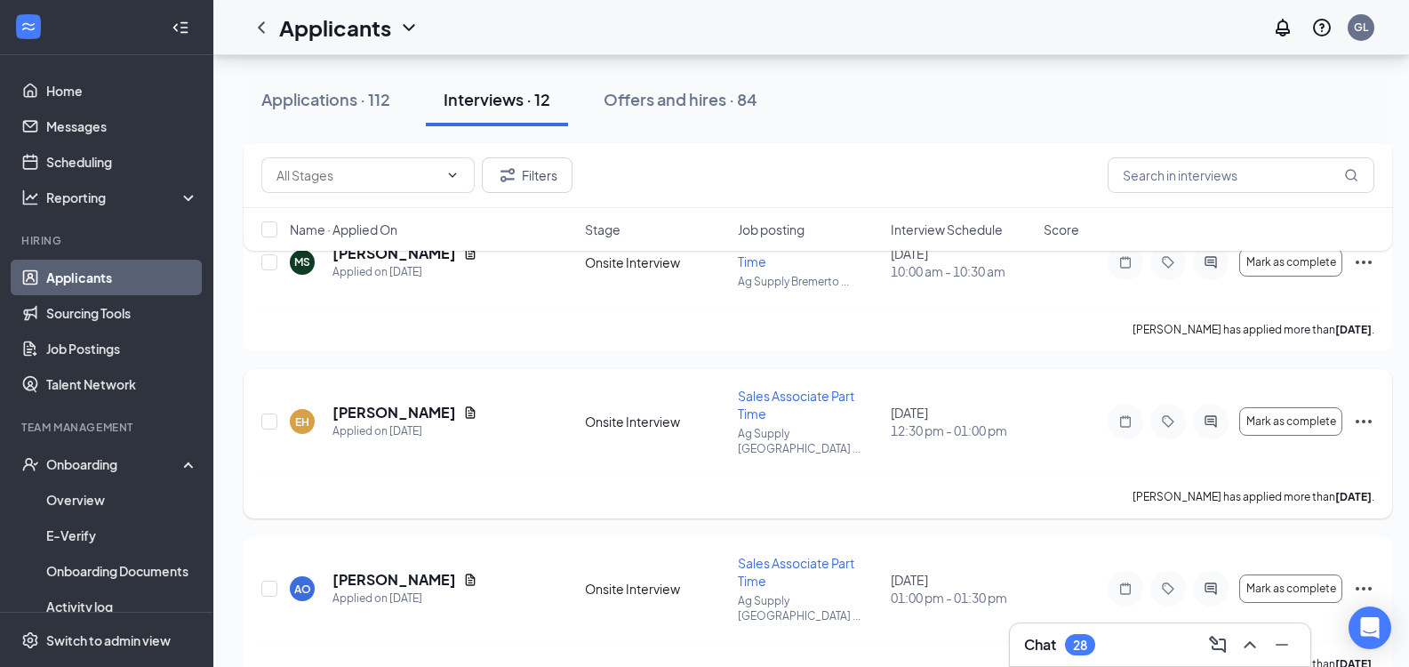
click at [1365, 411] on icon "Ellipses" at bounding box center [1363, 421] width 21 height 21
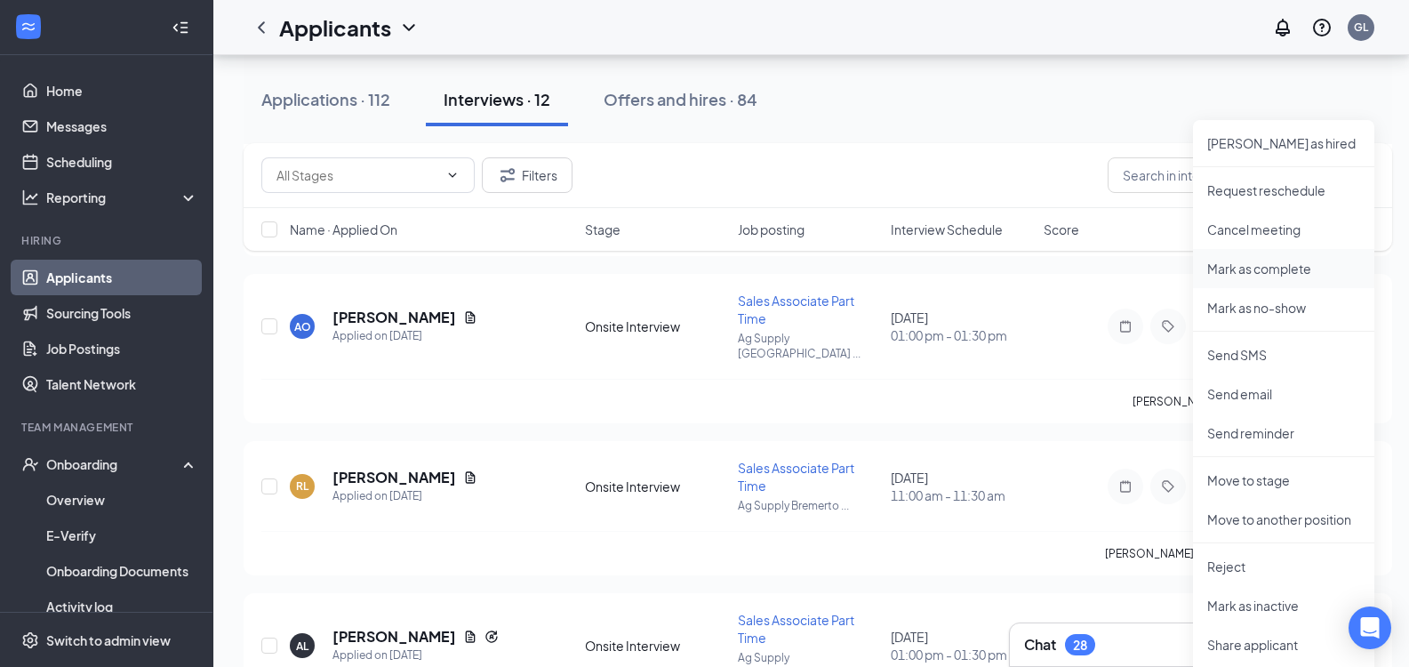
scroll to position [1150, 0]
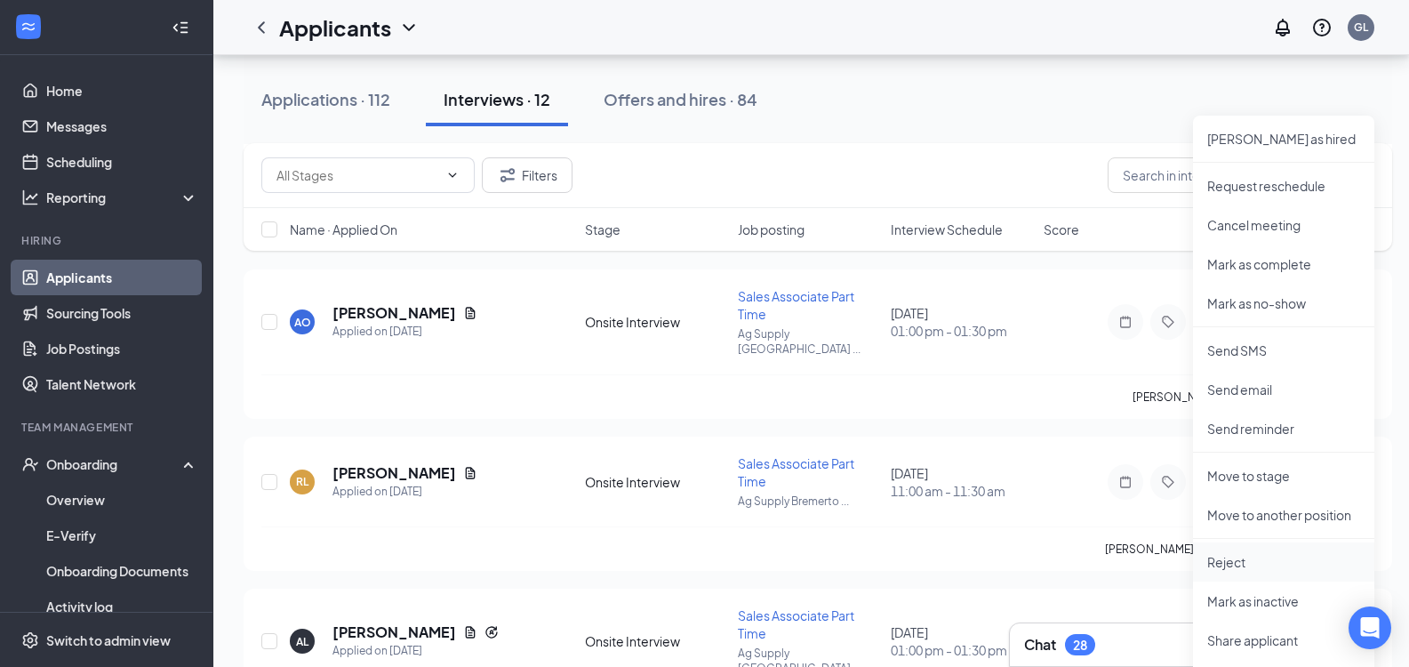
click at [1234, 559] on p "Reject" at bounding box center [1283, 562] width 153 height 18
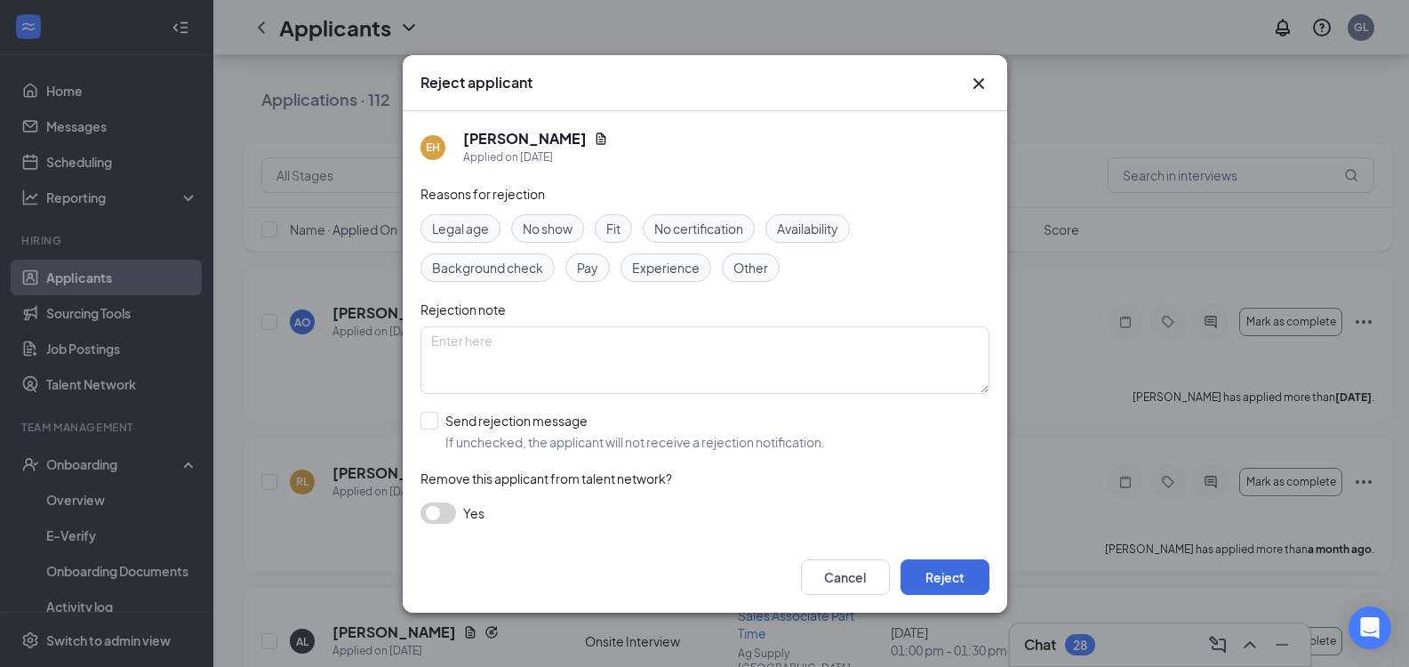
click at [540, 226] on span "No show" at bounding box center [548, 229] width 50 height 20
click at [436, 341] on textarea at bounding box center [704, 360] width 569 height 68
type textarea "No show"
click at [436, 418] on input "Send rejection message If unchecked, the applicant will not receive a rejection…" at bounding box center [622, 431] width 404 height 39
checkbox input "true"
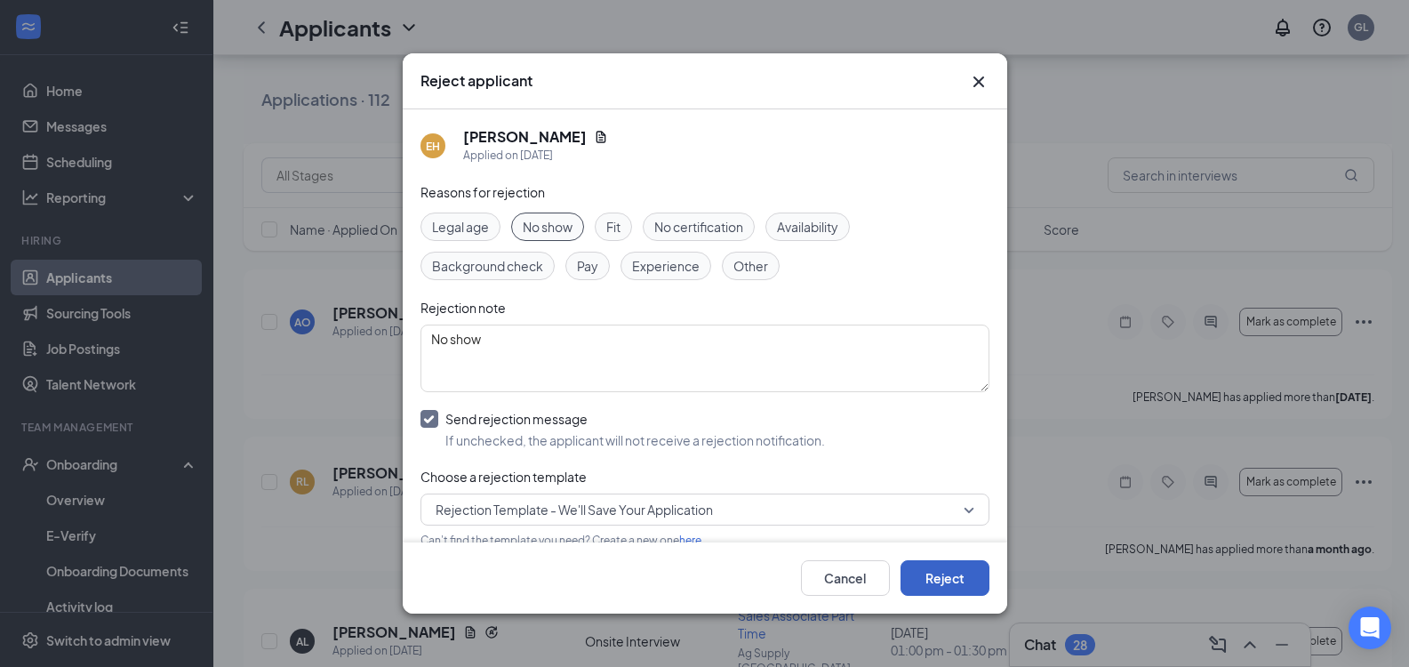
click at [945, 580] on button "Reject" at bounding box center [944, 578] width 89 height 36
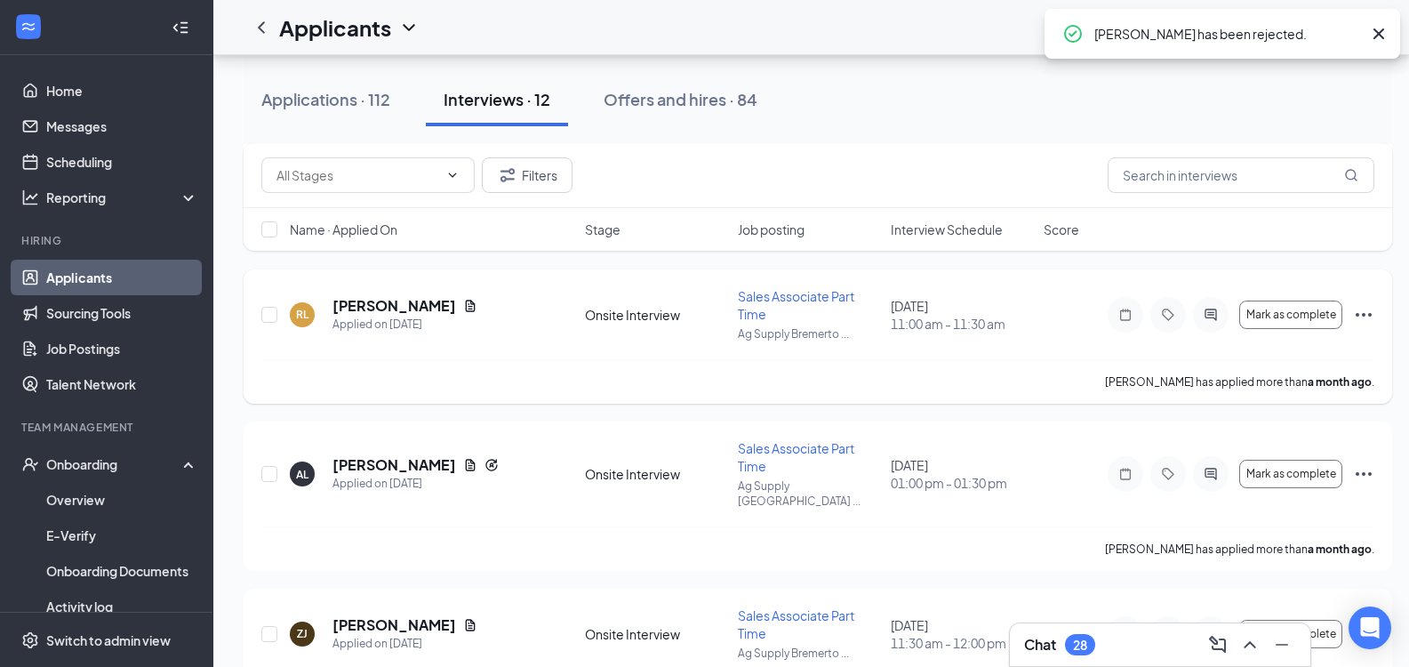
click at [515, 359] on div "[PERSON_NAME] has applied more than a month ago ." at bounding box center [817, 381] width 1113 height 44
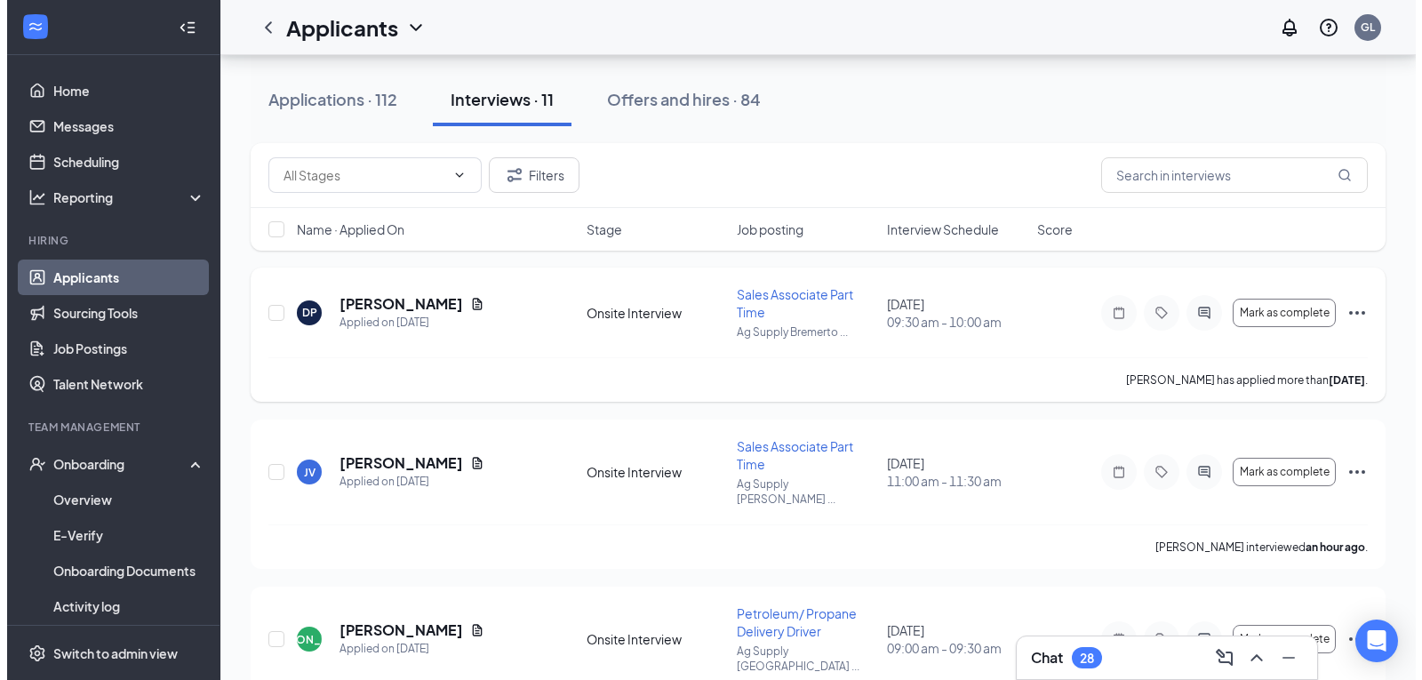
scroll to position [89, 0]
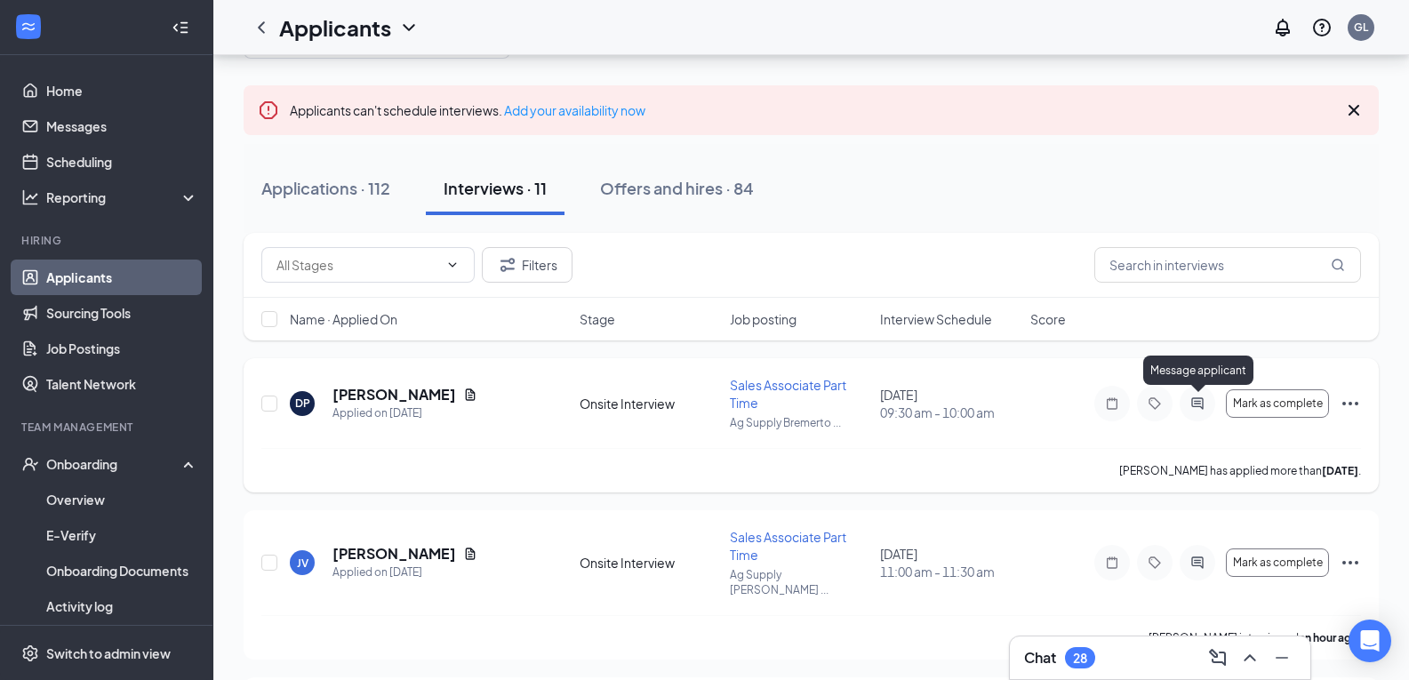
click at [1203, 400] on icon "ActiveChat" at bounding box center [1197, 403] width 12 height 12
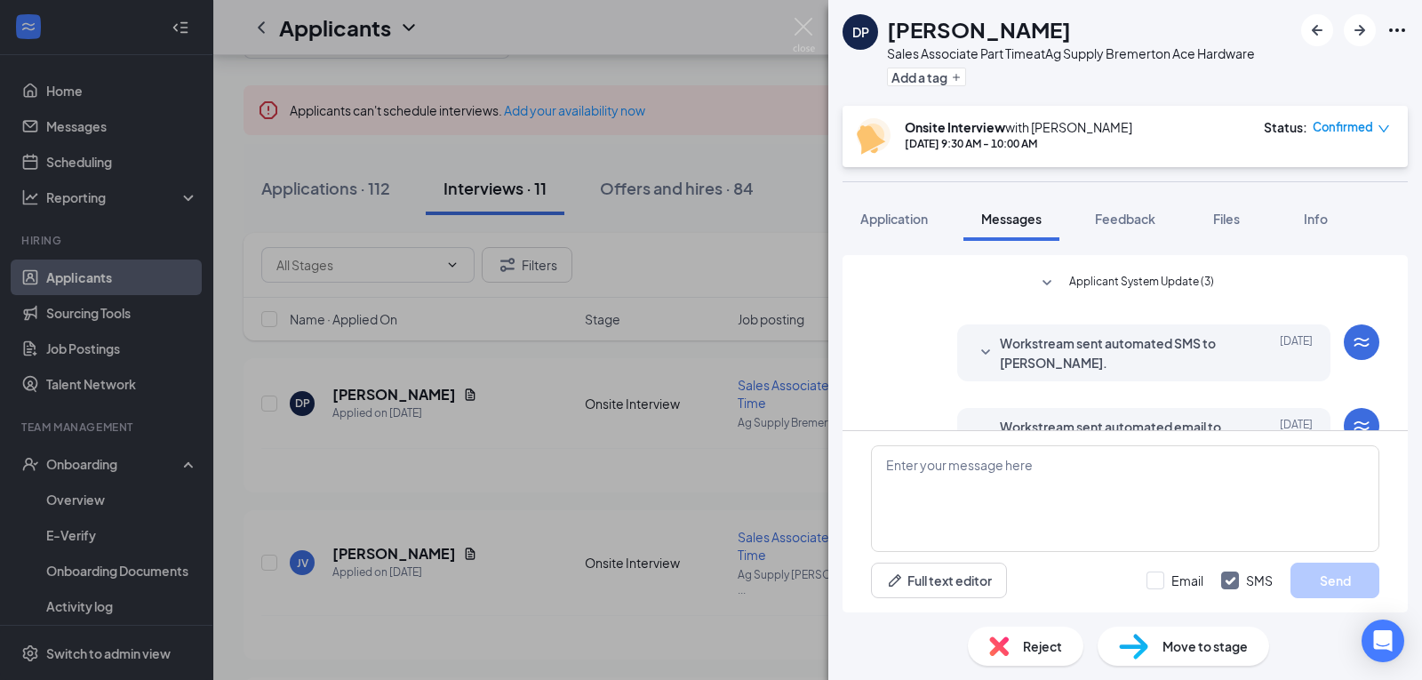
scroll to position [319, 0]
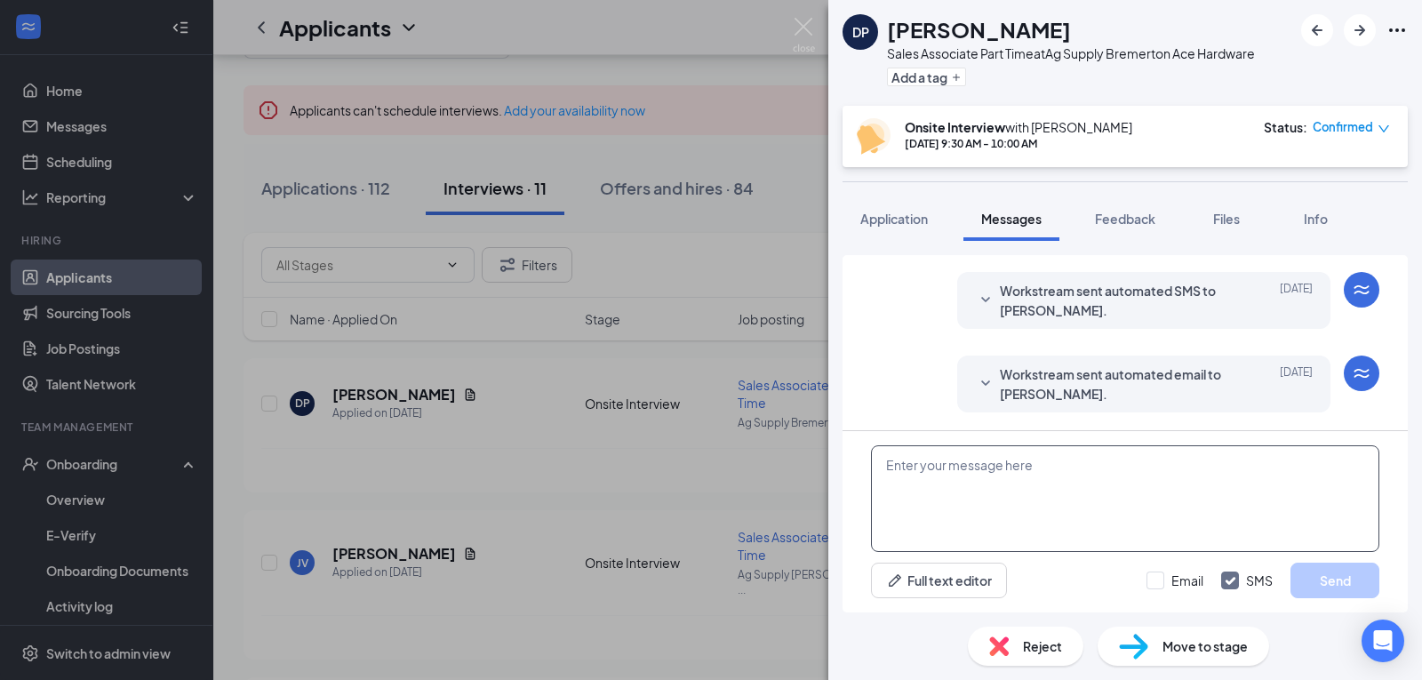
click at [944, 469] on textarea at bounding box center [1125, 498] width 508 height 107
type textarea "Please confirm you interview for [DATE]."
click at [1332, 578] on button "Send" at bounding box center [1335, 581] width 89 height 36
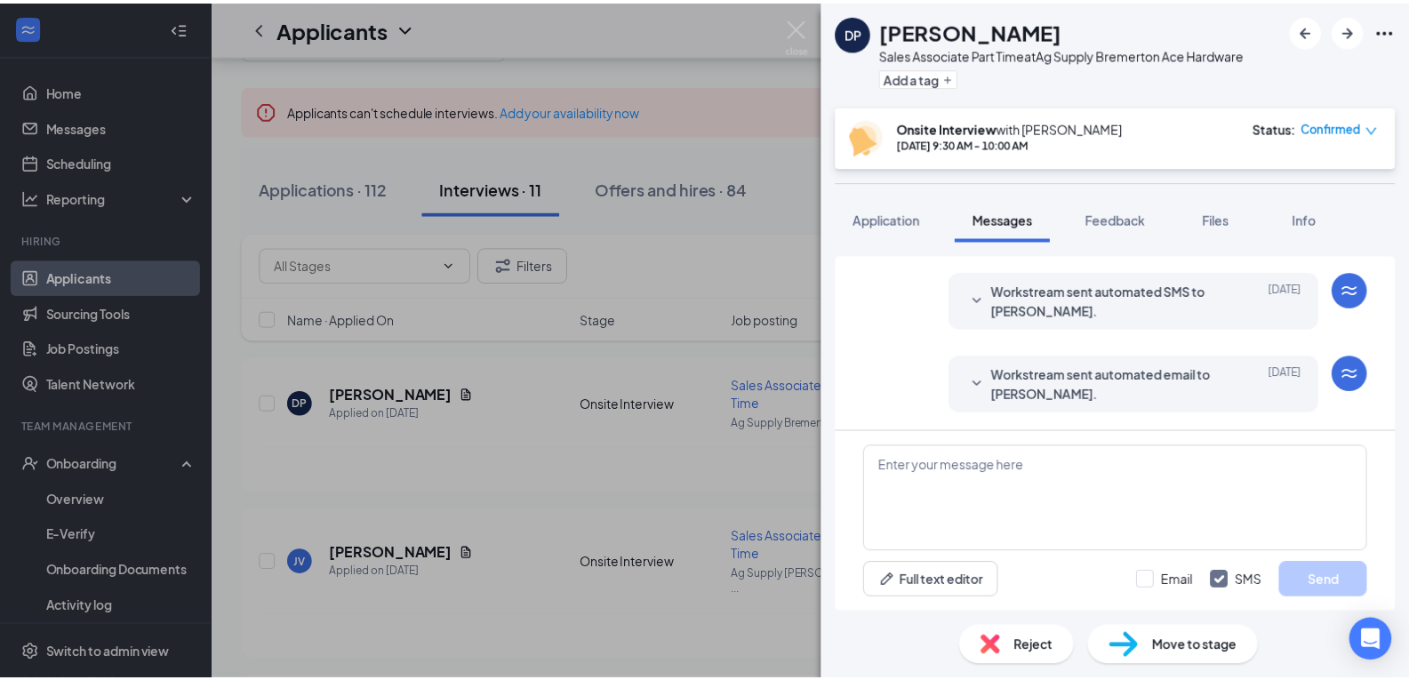
scroll to position [415, 0]
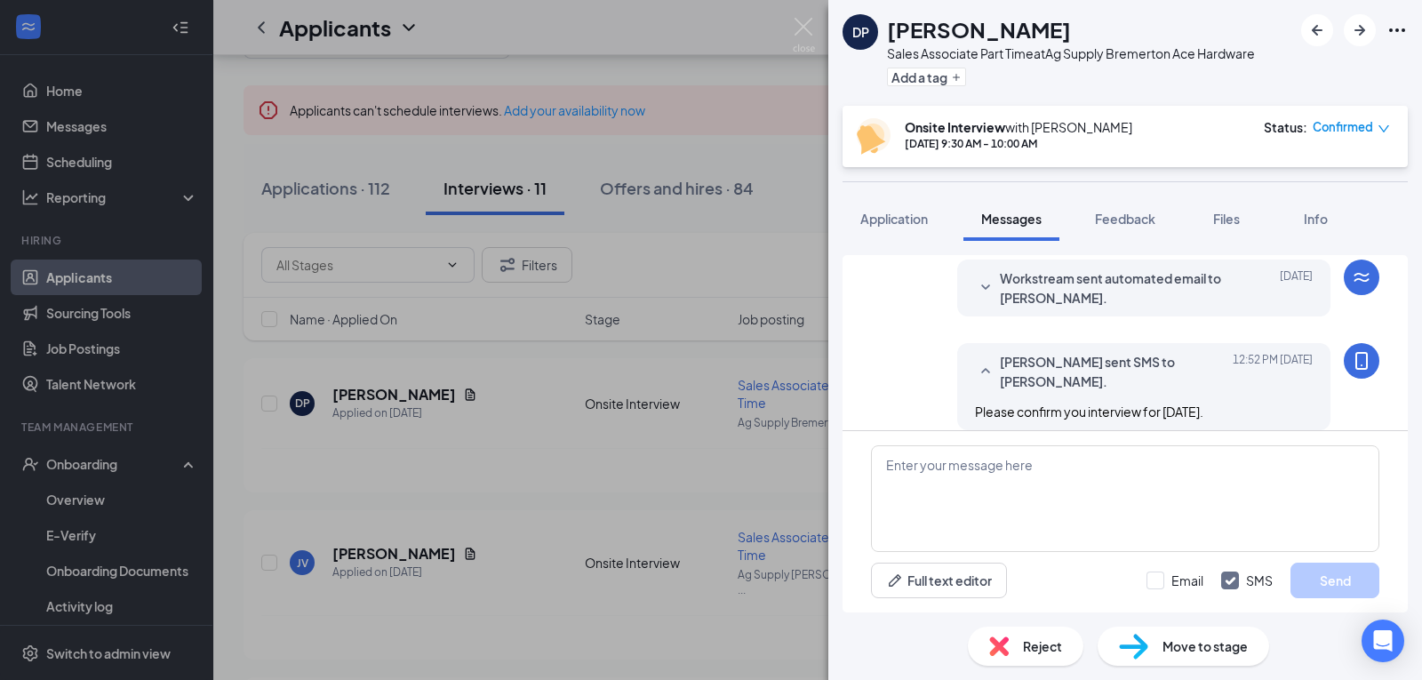
click at [528, 431] on div "[PERSON_NAME] Sales Associate Part Time at Ag Supply Bremerton Ace Hardware Add…" at bounding box center [711, 340] width 1422 height 680
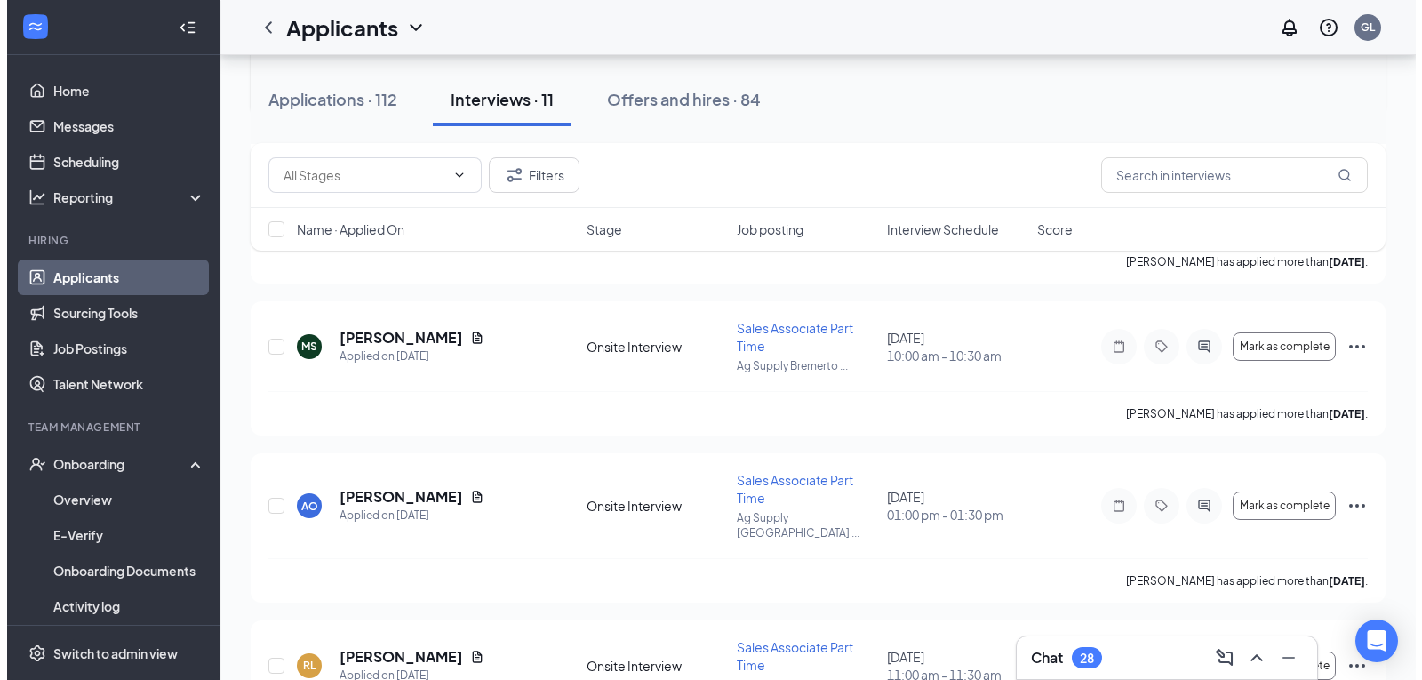
scroll to position [800, 0]
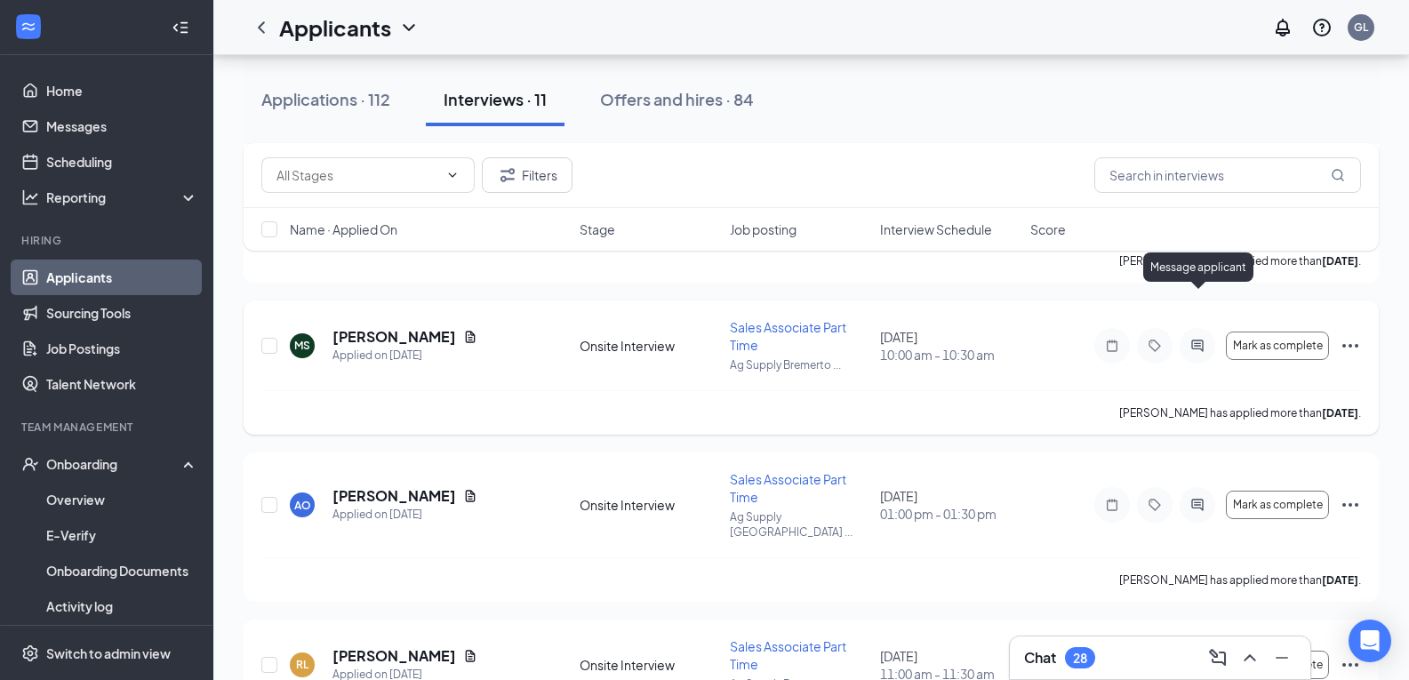
click at [1200, 340] on icon "ActiveChat" at bounding box center [1197, 346] width 12 height 12
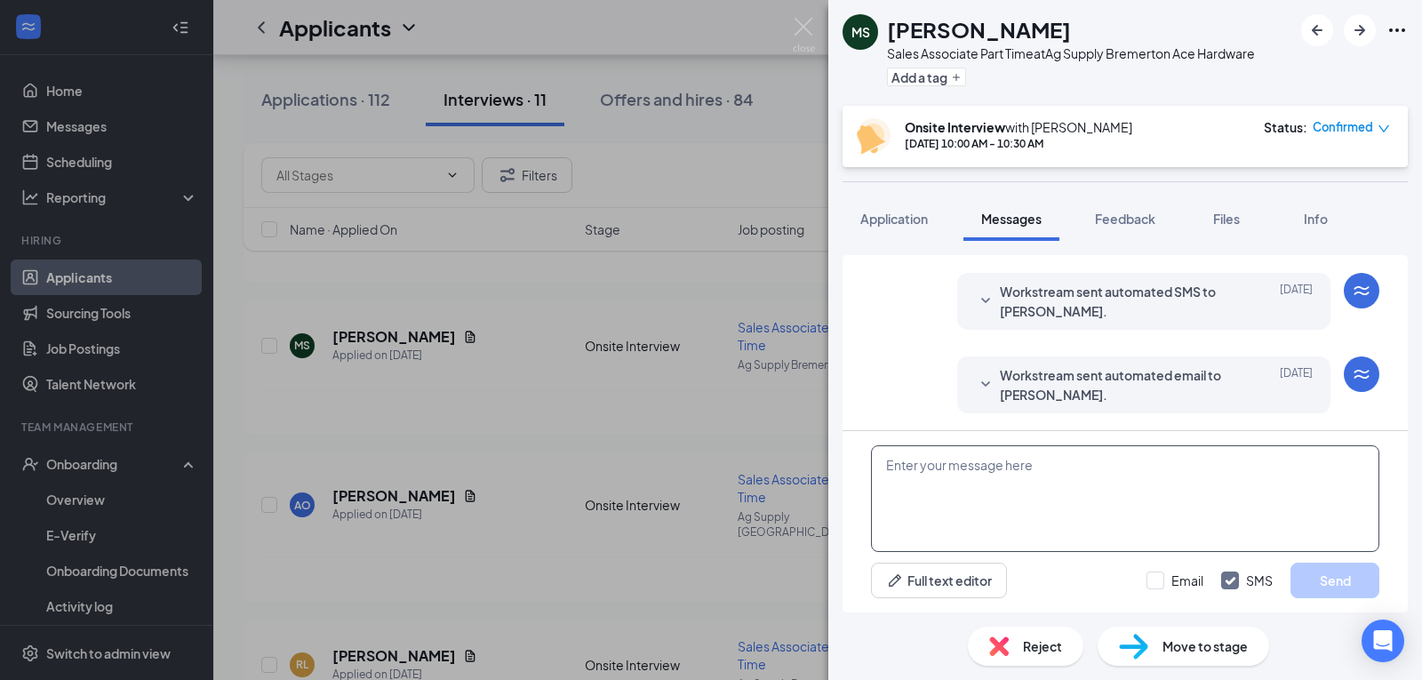
scroll to position [319, 0]
click at [944, 476] on textarea at bounding box center [1125, 498] width 508 height 107
type textarea "Please confirm your interview for [DATE]"
click at [1336, 581] on button "Send" at bounding box center [1335, 581] width 89 height 36
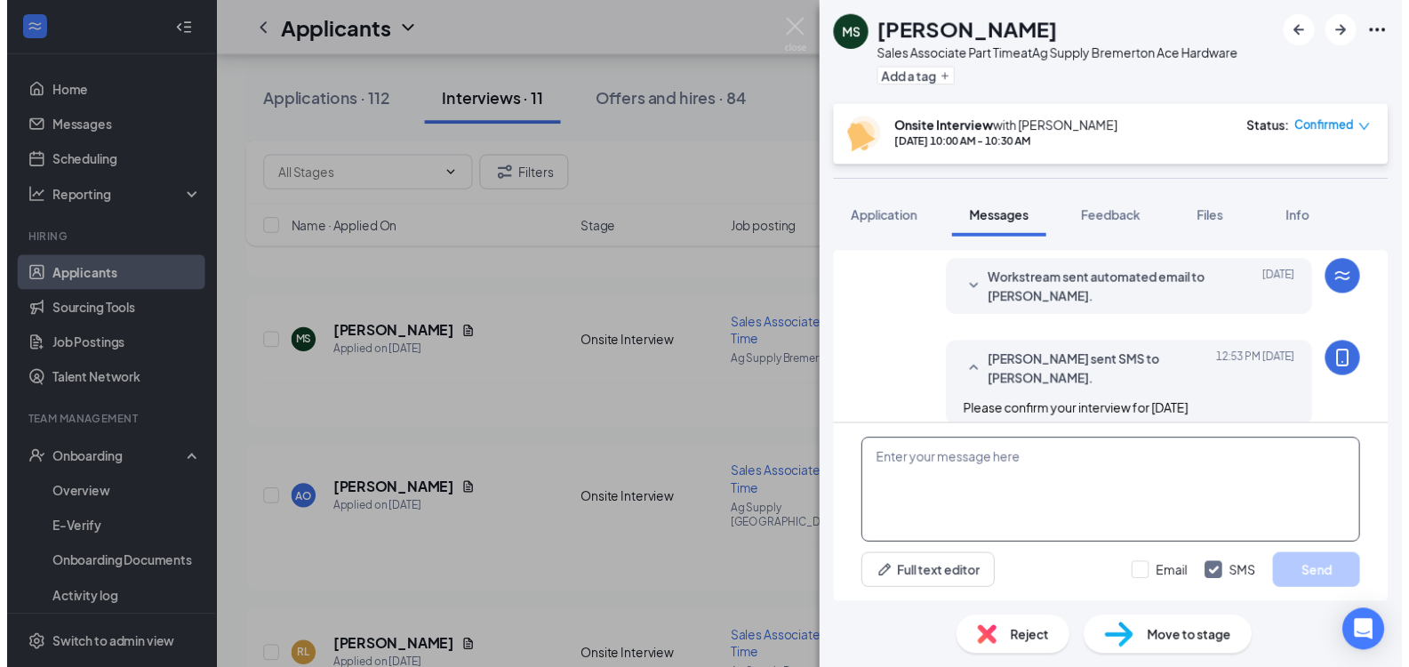
scroll to position [433, 0]
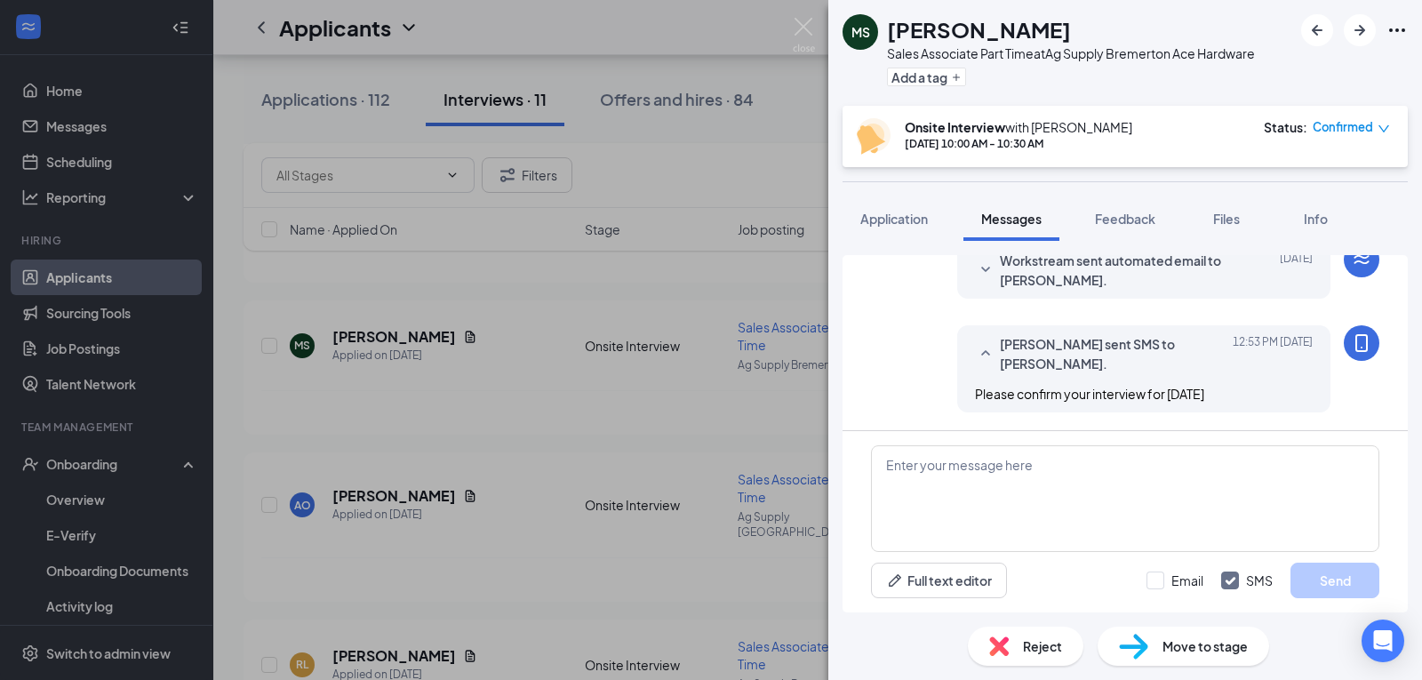
click at [694, 529] on div "MS [PERSON_NAME] Sales Associate Part Time at Ag Supply Bremerton Ace Hardware …" at bounding box center [711, 340] width 1422 height 680
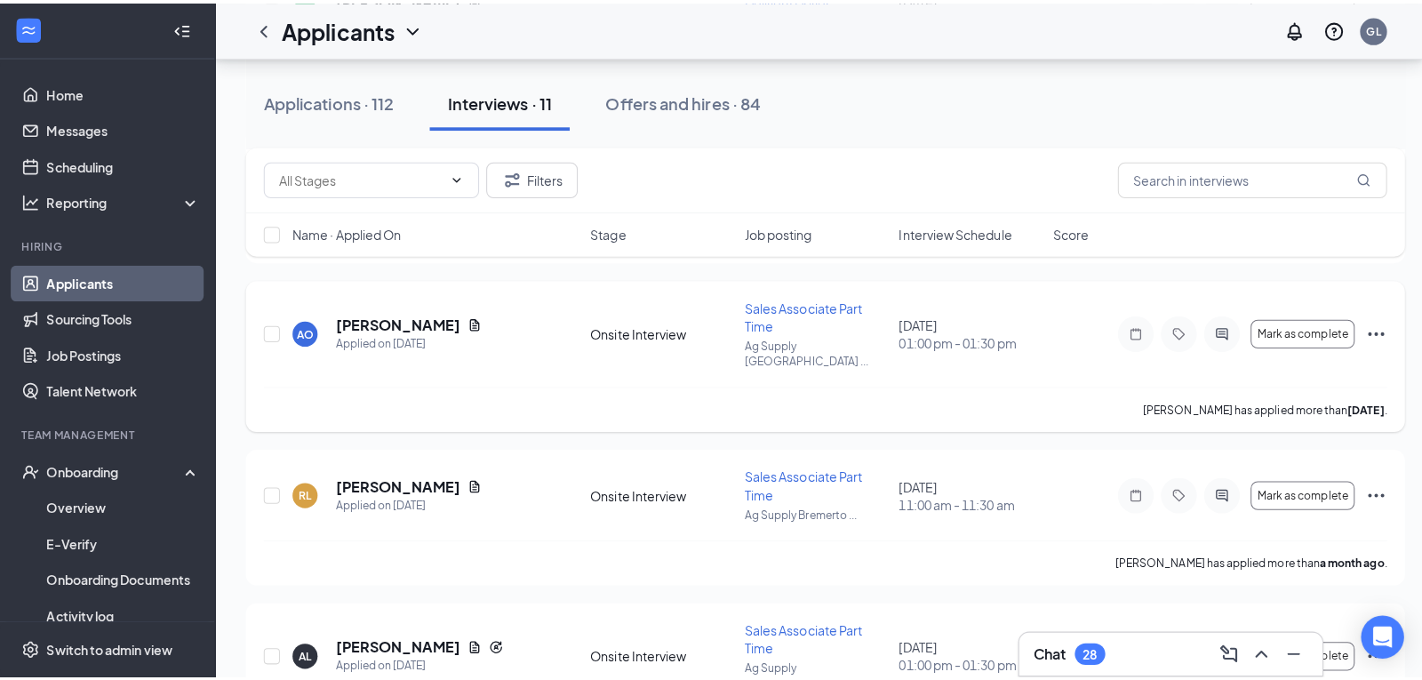
scroll to position [1067, 0]
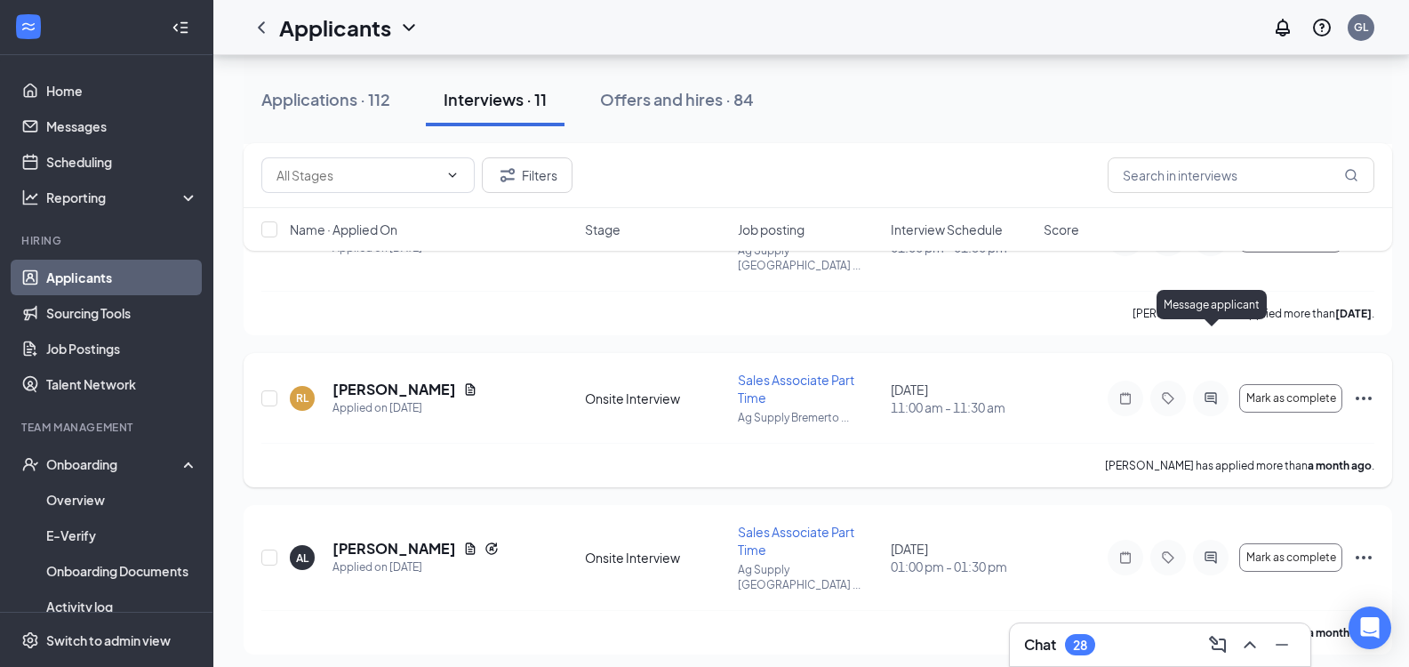
click at [1208, 391] on icon "ActiveChat" at bounding box center [1210, 398] width 21 height 14
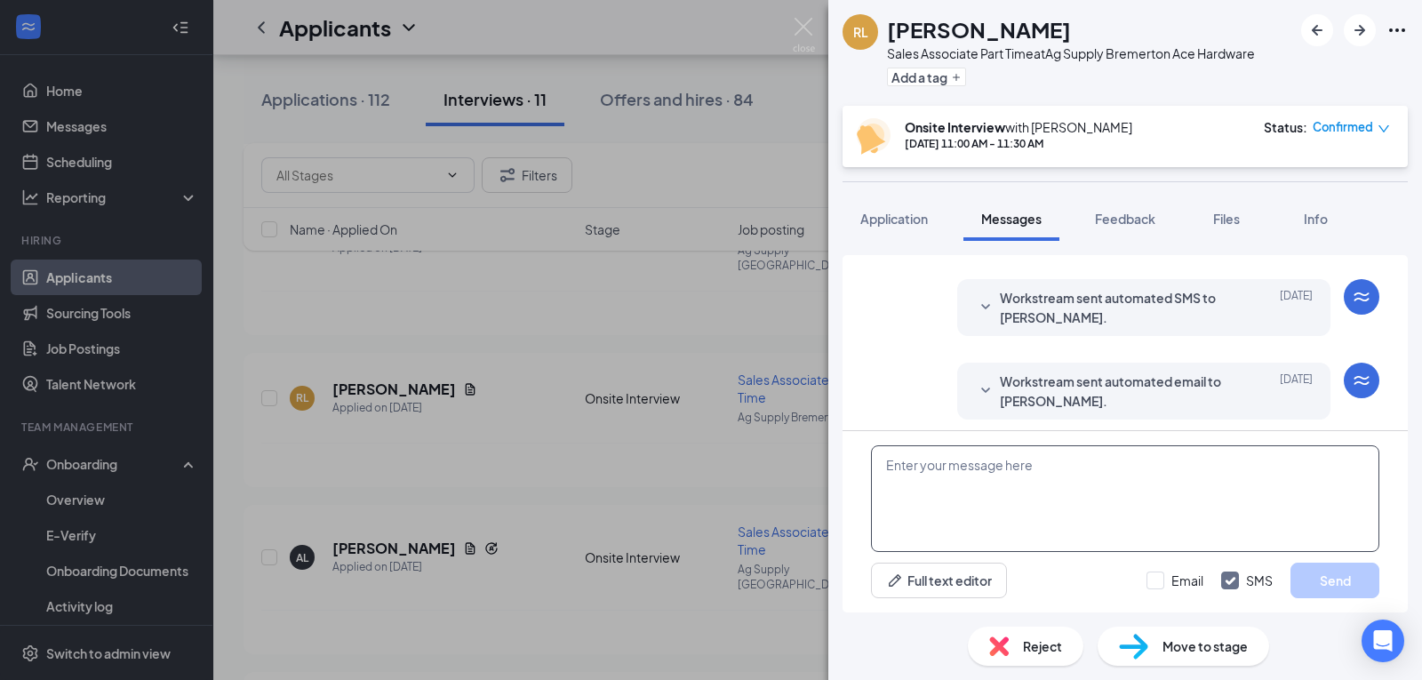
click at [972, 473] on textarea at bounding box center [1125, 498] width 508 height 107
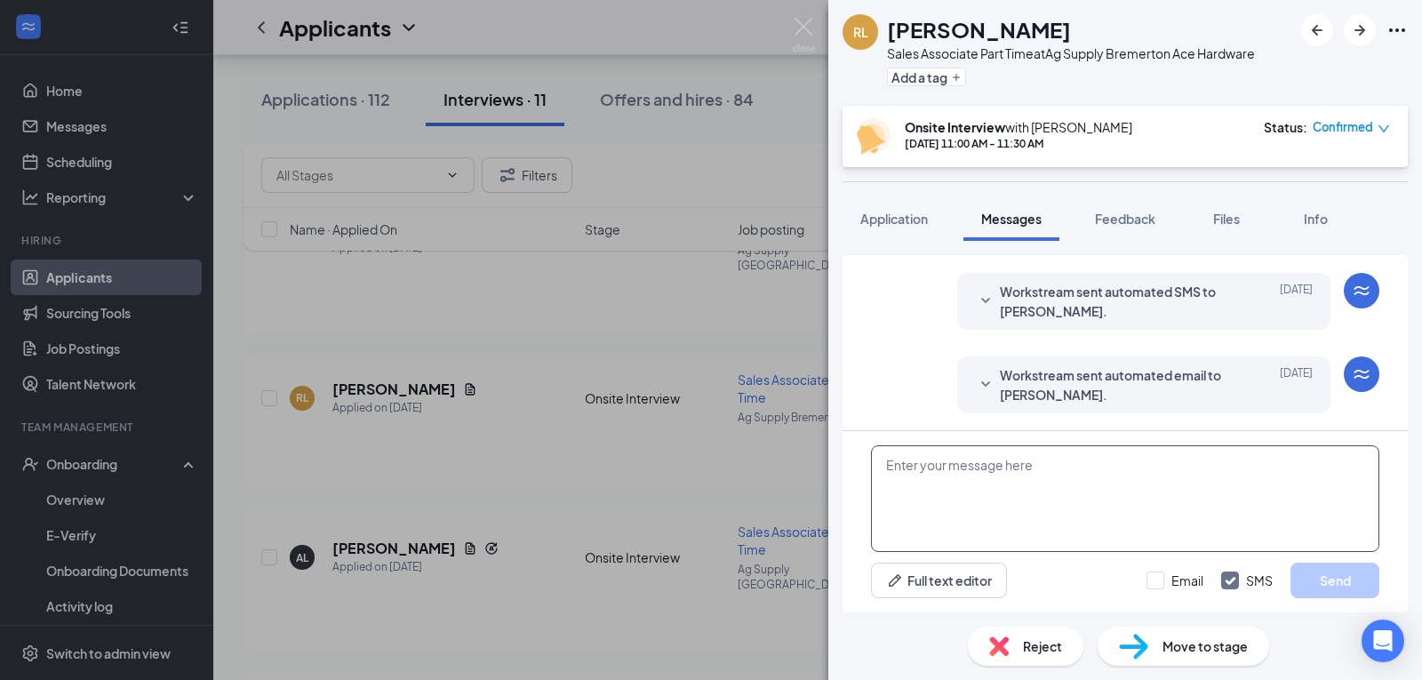
scroll to position [486, 0]
type textarea "Please confirm your interview for [DATE]"
click at [1346, 572] on button "Send" at bounding box center [1335, 581] width 89 height 36
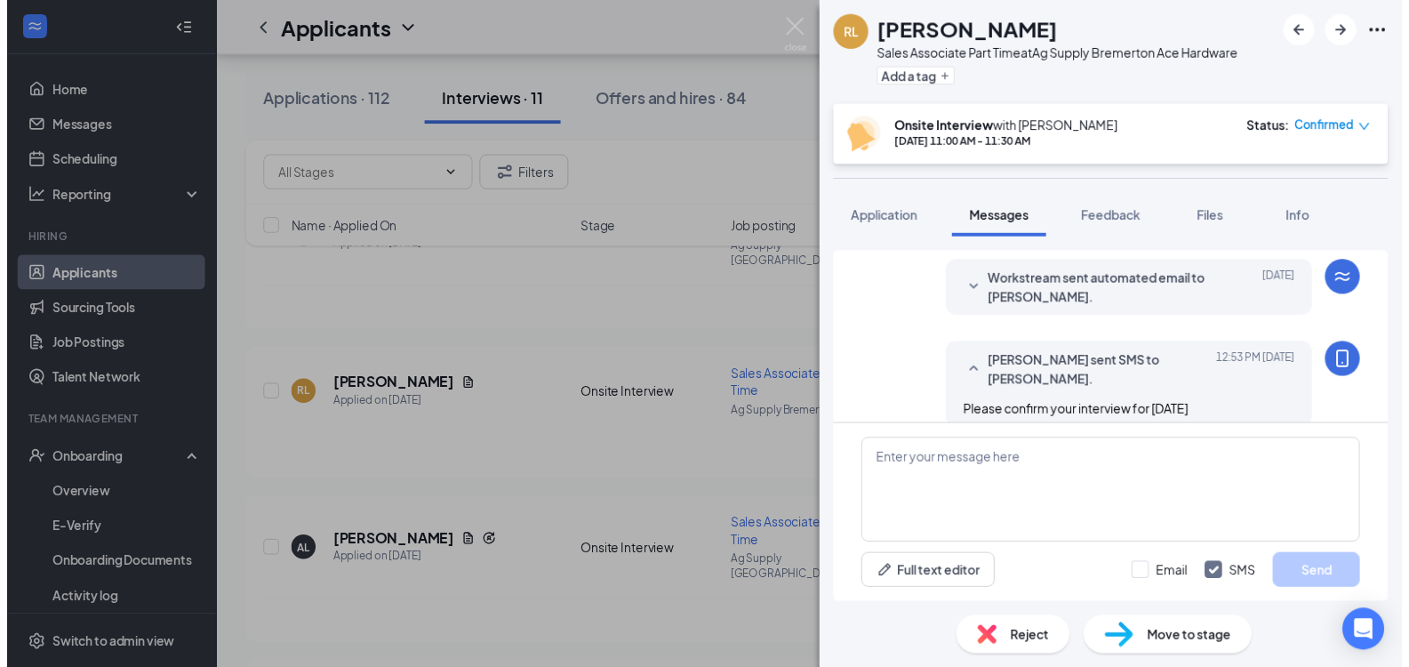
scroll to position [582, 0]
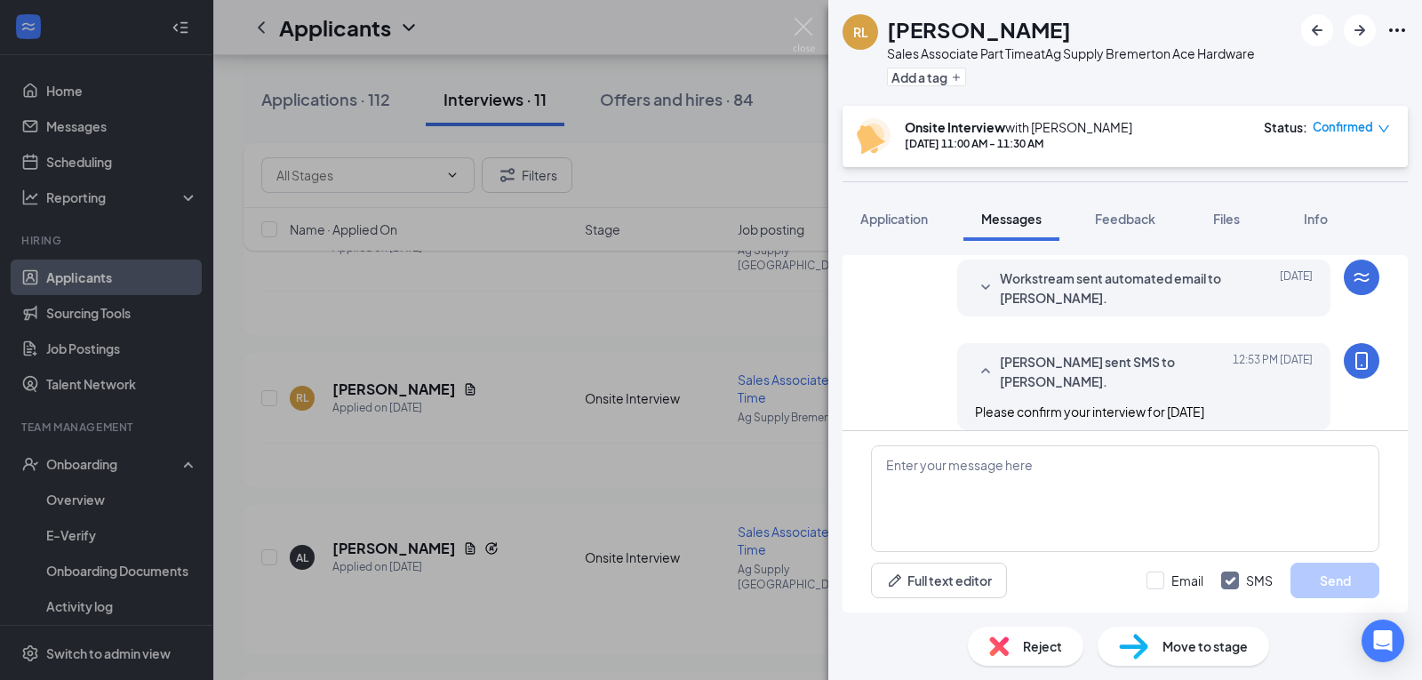
click at [636, 391] on div "[PERSON_NAME] [PERSON_NAME] Sales Associate Part Time at Ag Supply Bremerton Ac…" at bounding box center [711, 340] width 1422 height 680
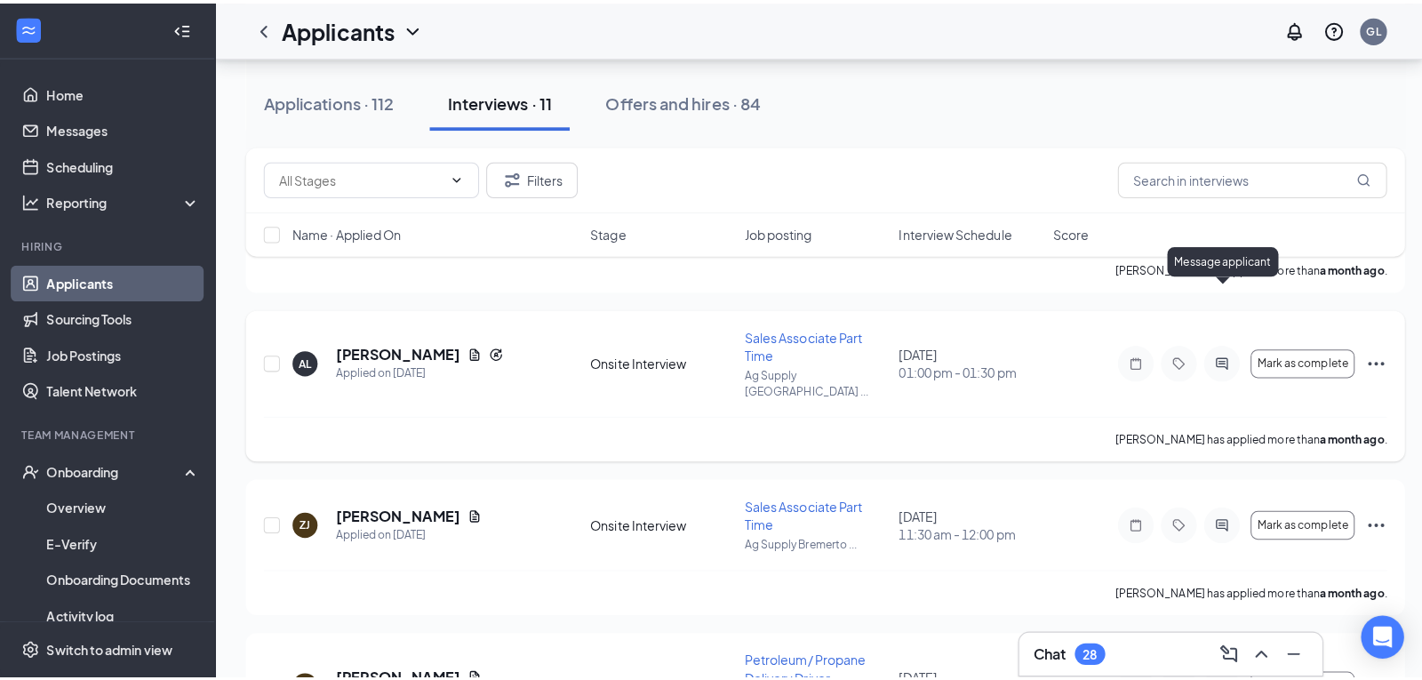
scroll to position [1333, 0]
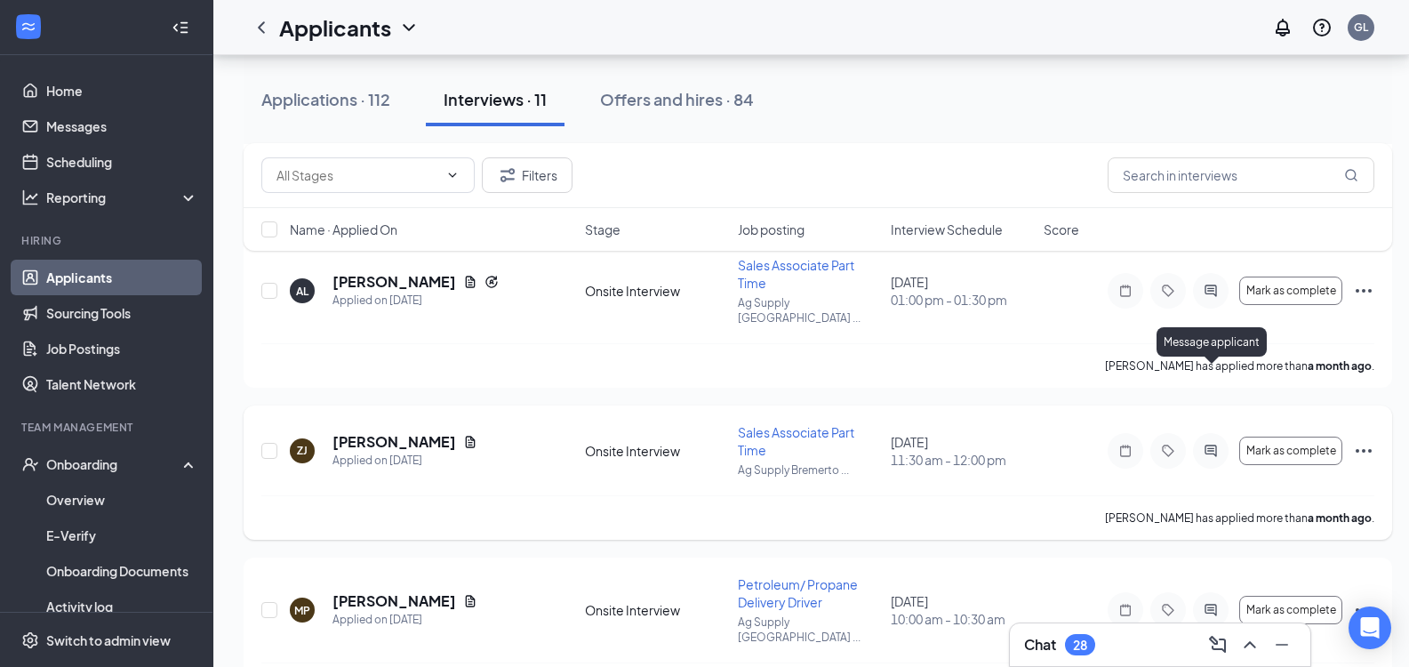
click at [1207, 444] on icon "ActiveChat" at bounding box center [1210, 451] width 21 height 14
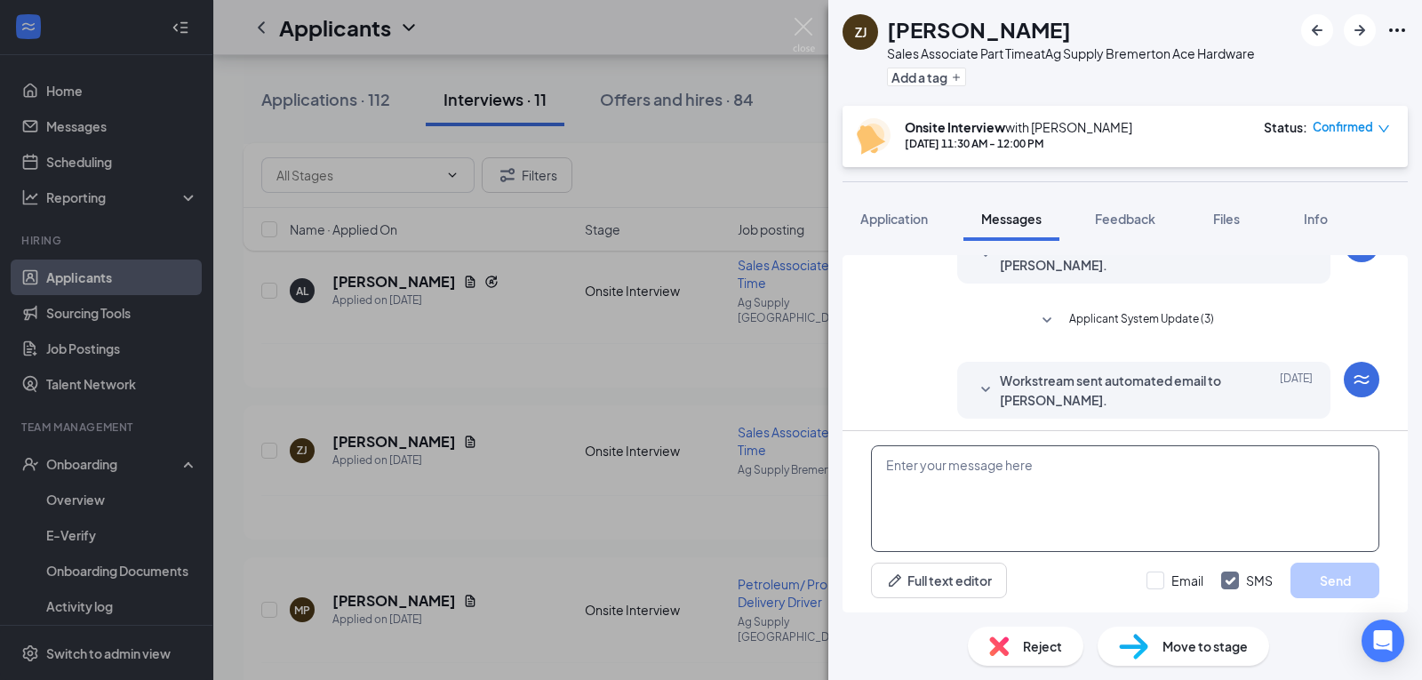
scroll to position [319, 0]
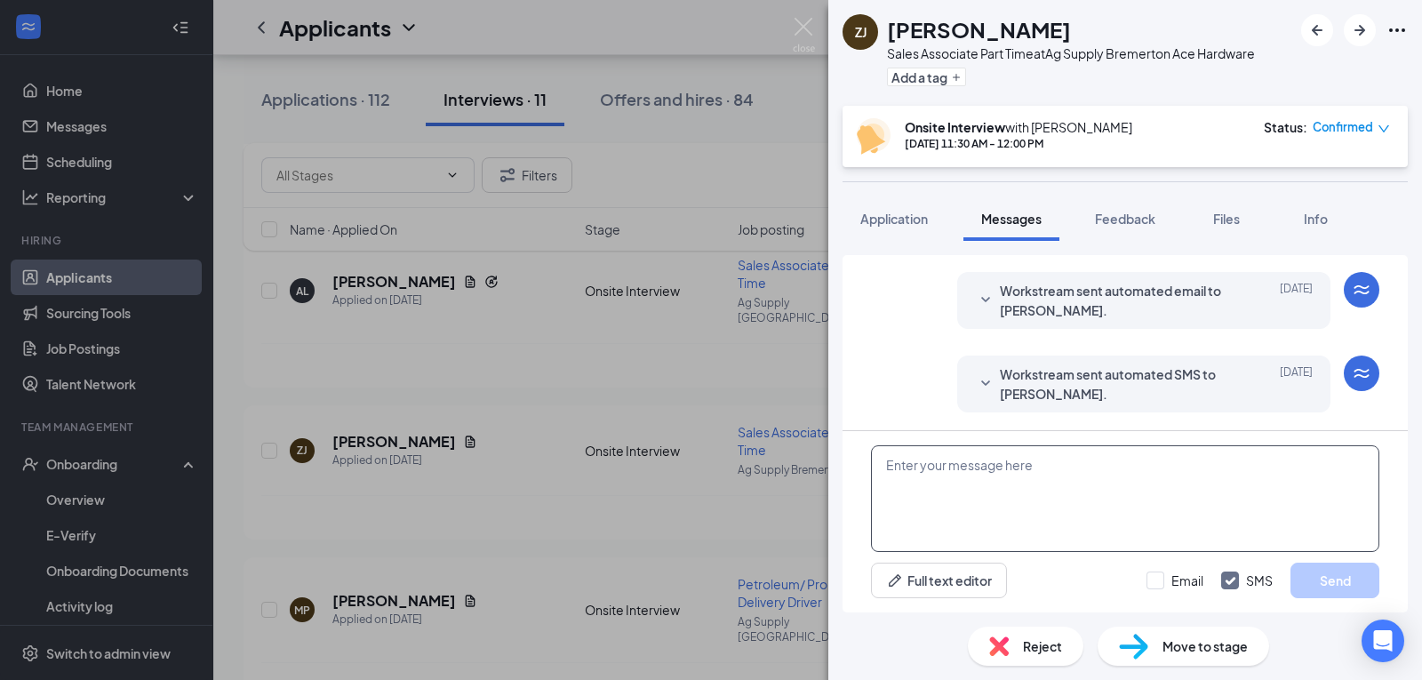
click at [970, 476] on textarea at bounding box center [1125, 498] width 508 height 107
type textarea "Please confirm you interview for [DATE]."
click at [1350, 573] on button "Send" at bounding box center [1335, 581] width 89 height 36
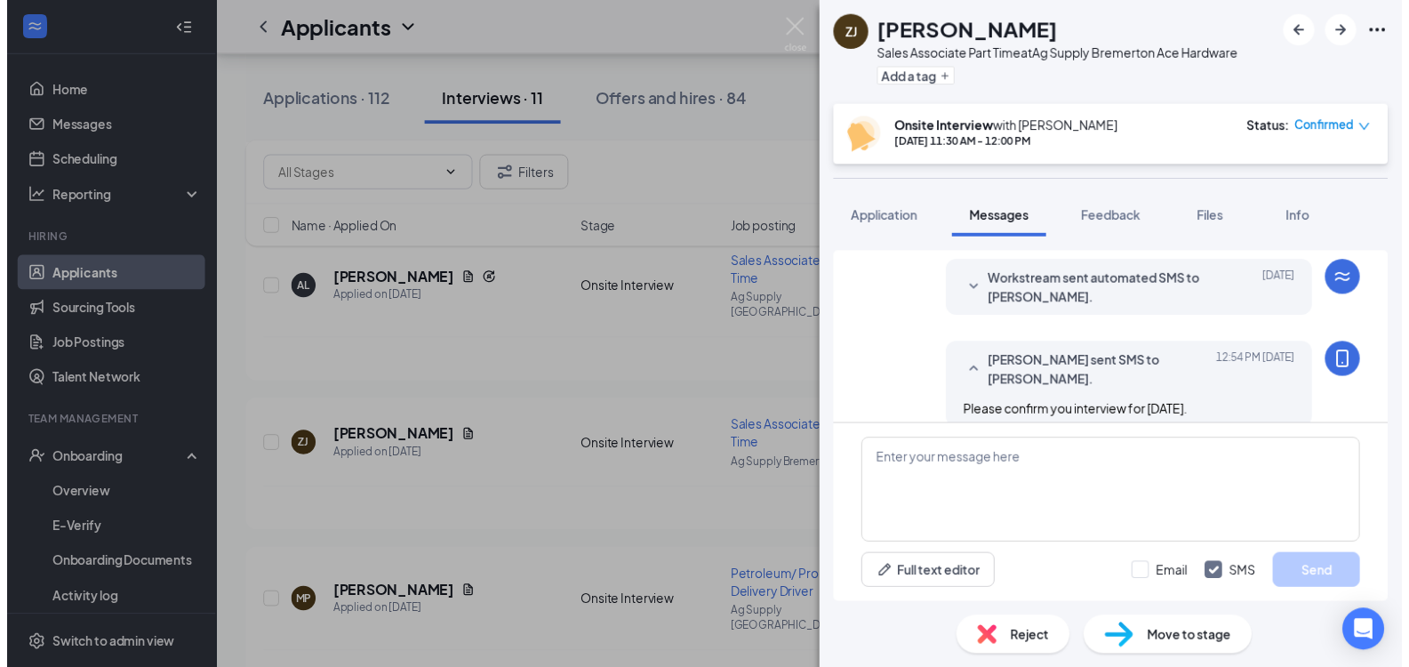
scroll to position [415, 0]
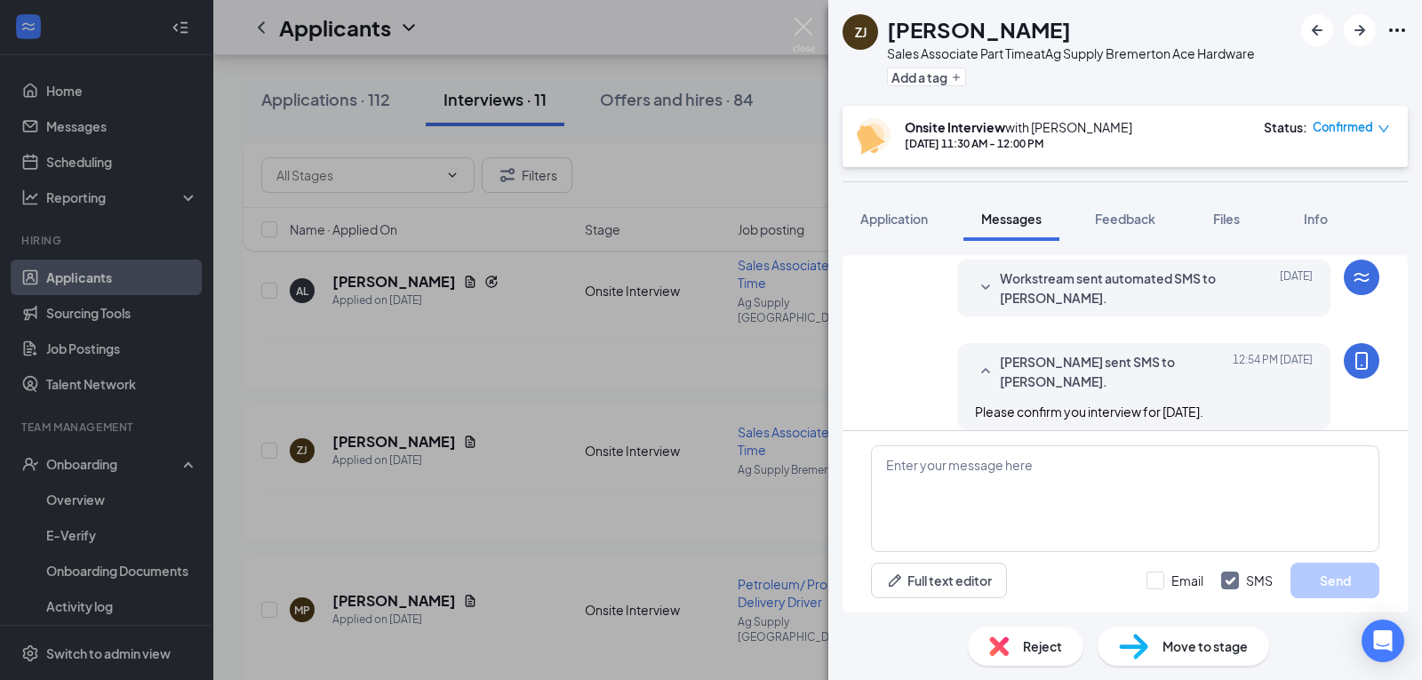
click at [569, 421] on div "ZJ [PERSON_NAME] Sales Associate Part Time at Ag Supply Bremerton Ace Hardware …" at bounding box center [711, 340] width 1422 height 680
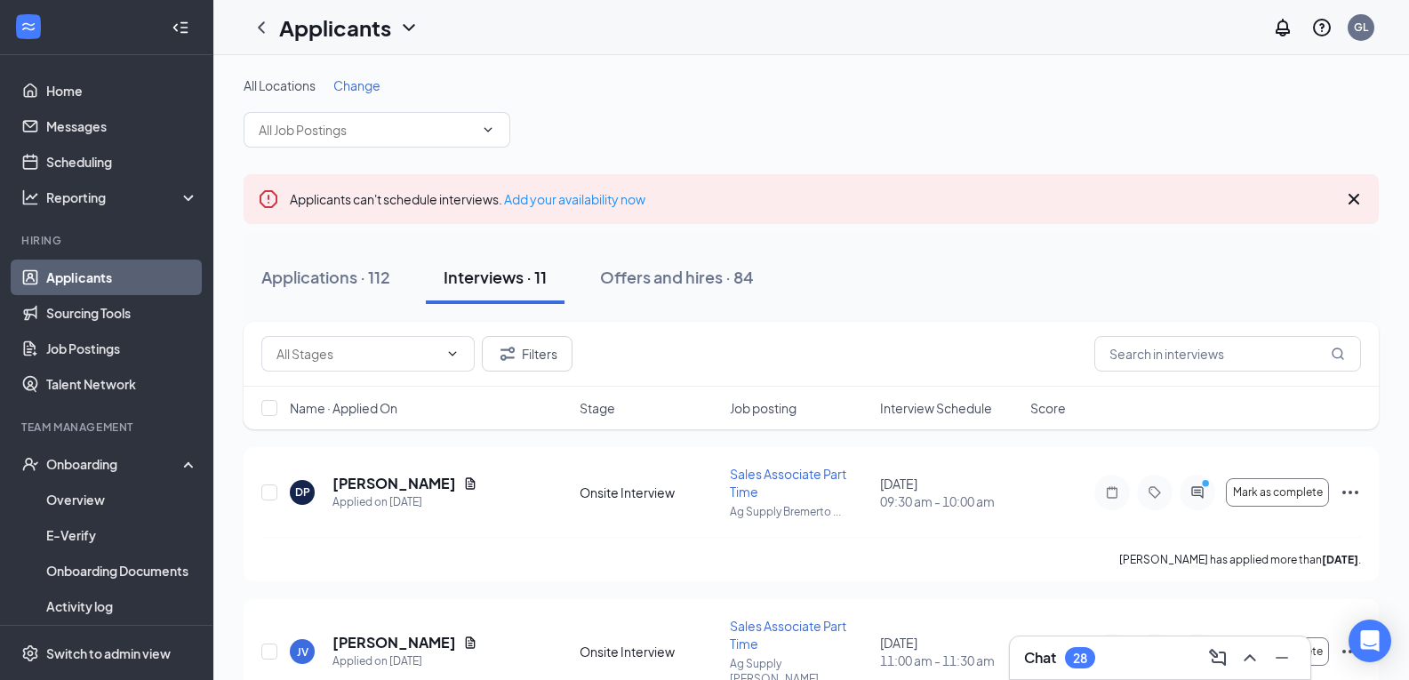
click at [75, 272] on link "Applicants" at bounding box center [122, 278] width 152 height 36
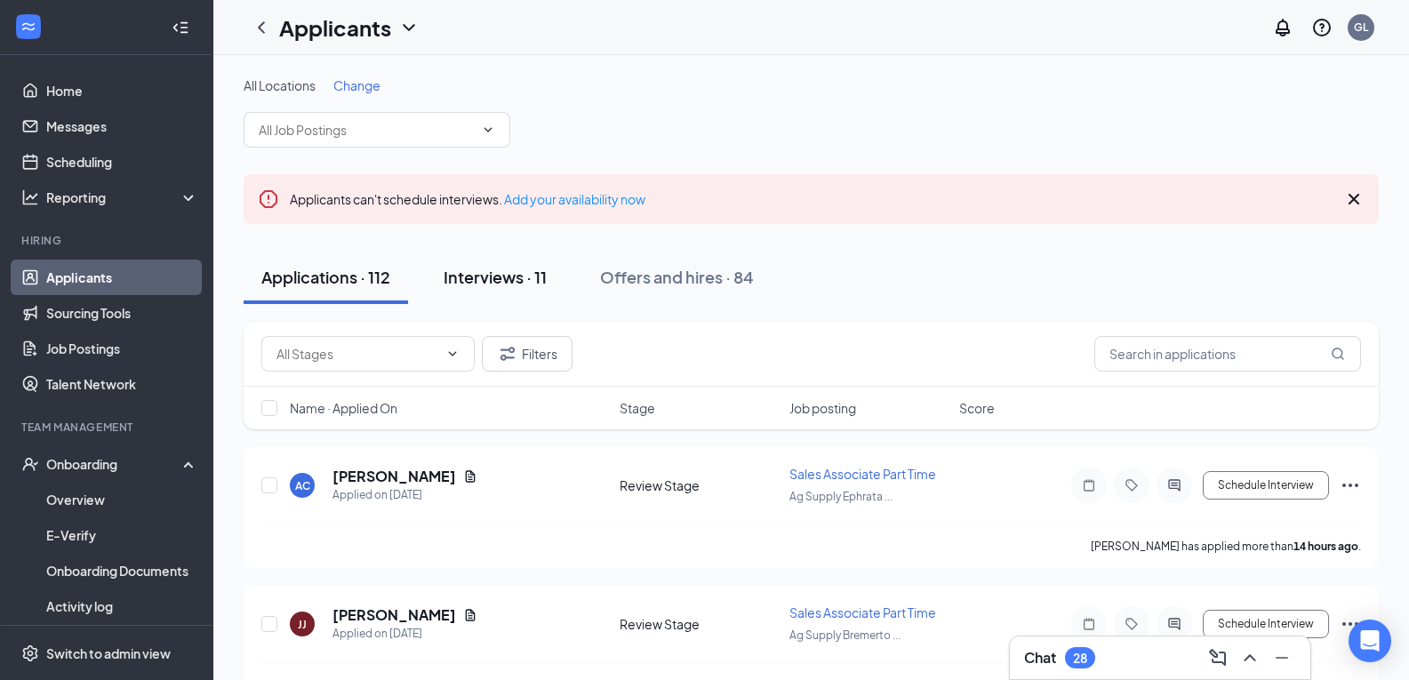
click at [512, 280] on div "Interviews · 11" at bounding box center [495, 277] width 103 height 22
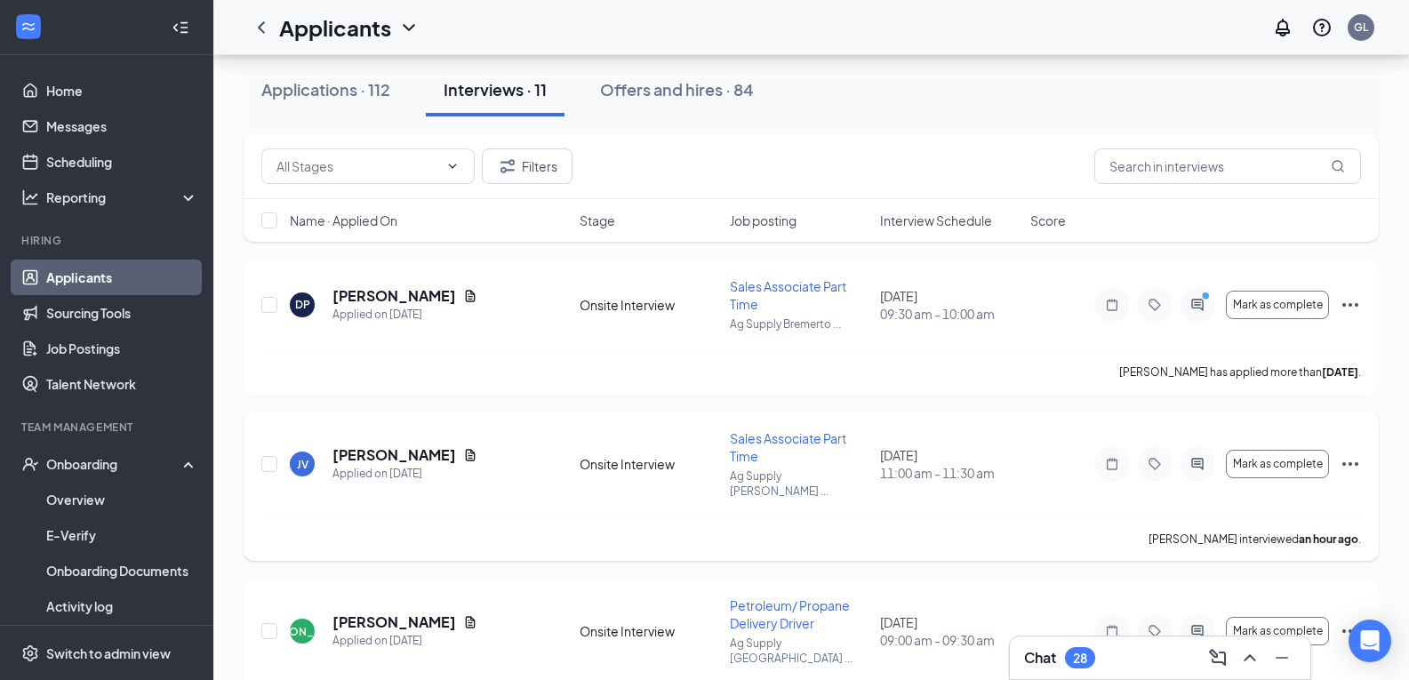
scroll to position [178, 0]
